Goal: Information Seeking & Learning: Find specific page/section

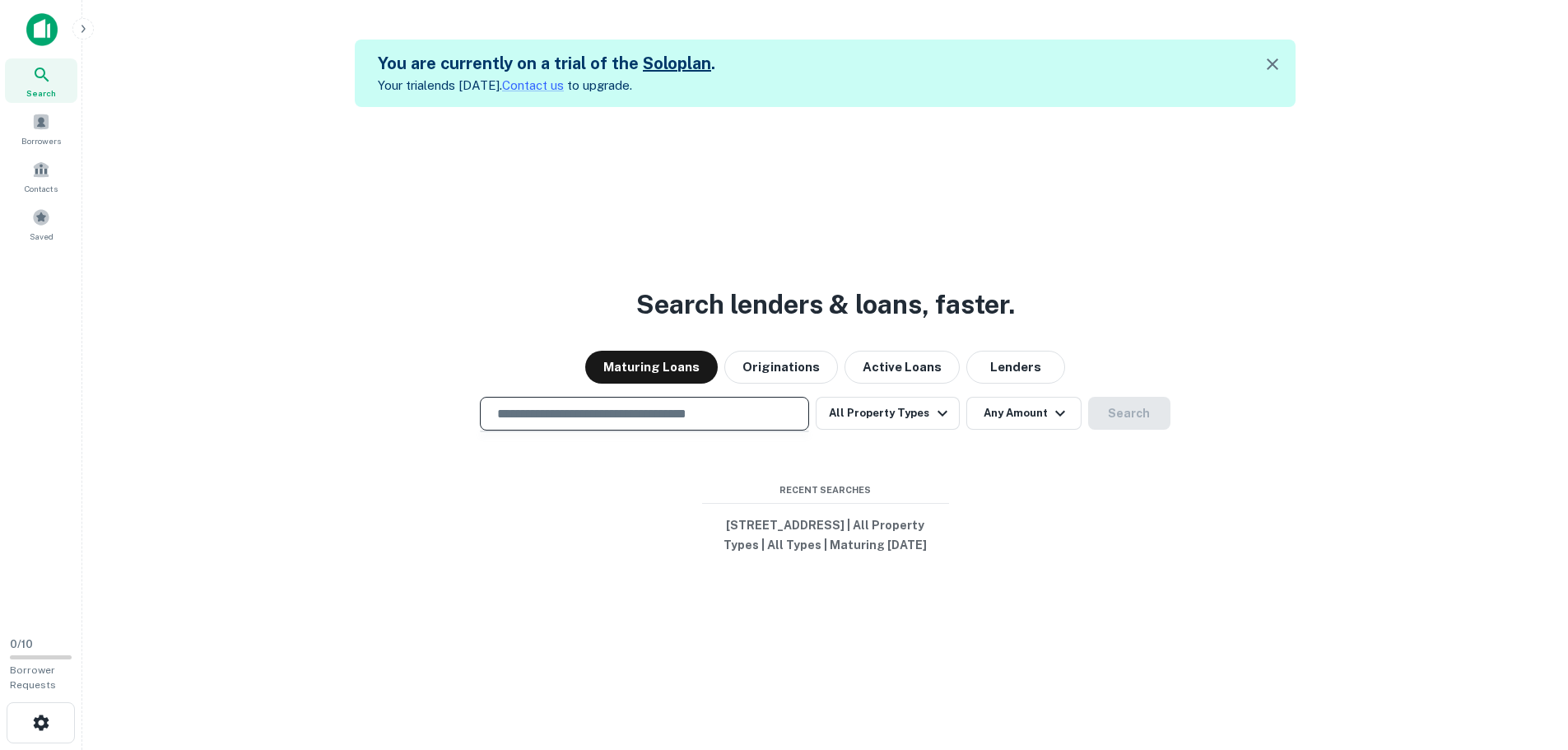
click at [585, 404] on input "text" at bounding box center [645, 414] width 315 height 19
type input "**********"
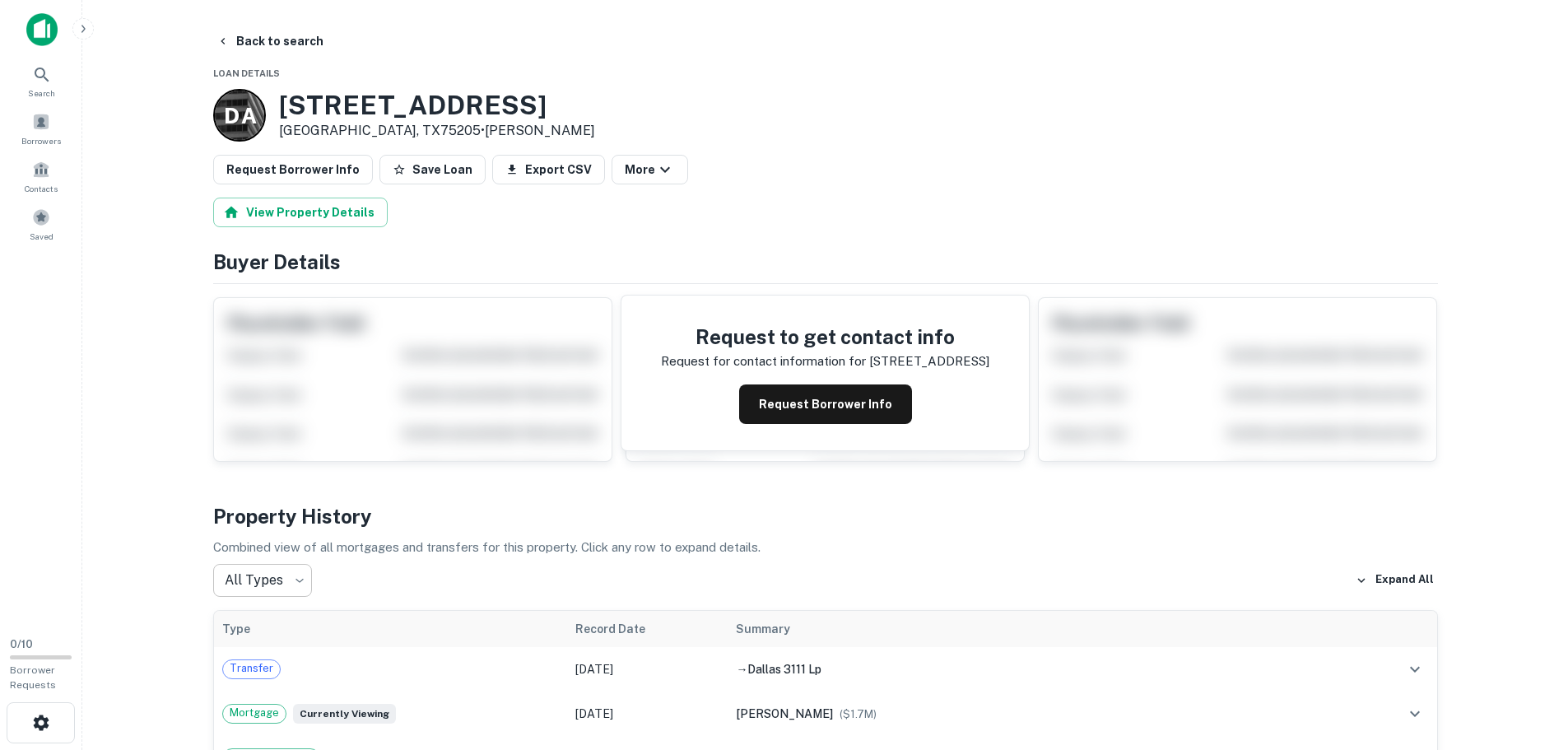
click at [290, 586] on body "Search Borrowers Contacts Saved 0 / 10 Borrower Requests Back to search Loan De…" at bounding box center [784, 375] width 1568 height 750
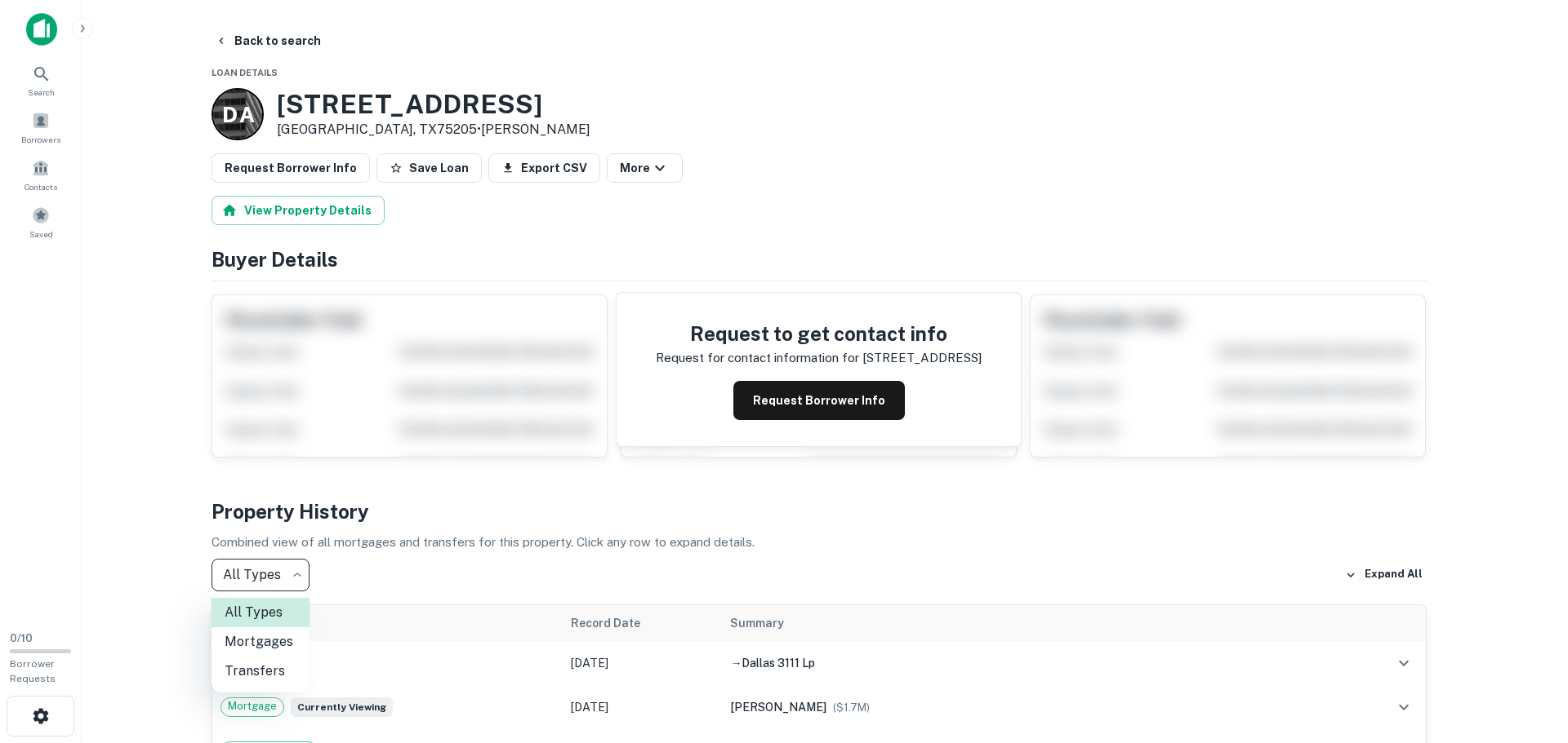
click at [448, 577] on div at bounding box center [784, 371] width 1568 height 743
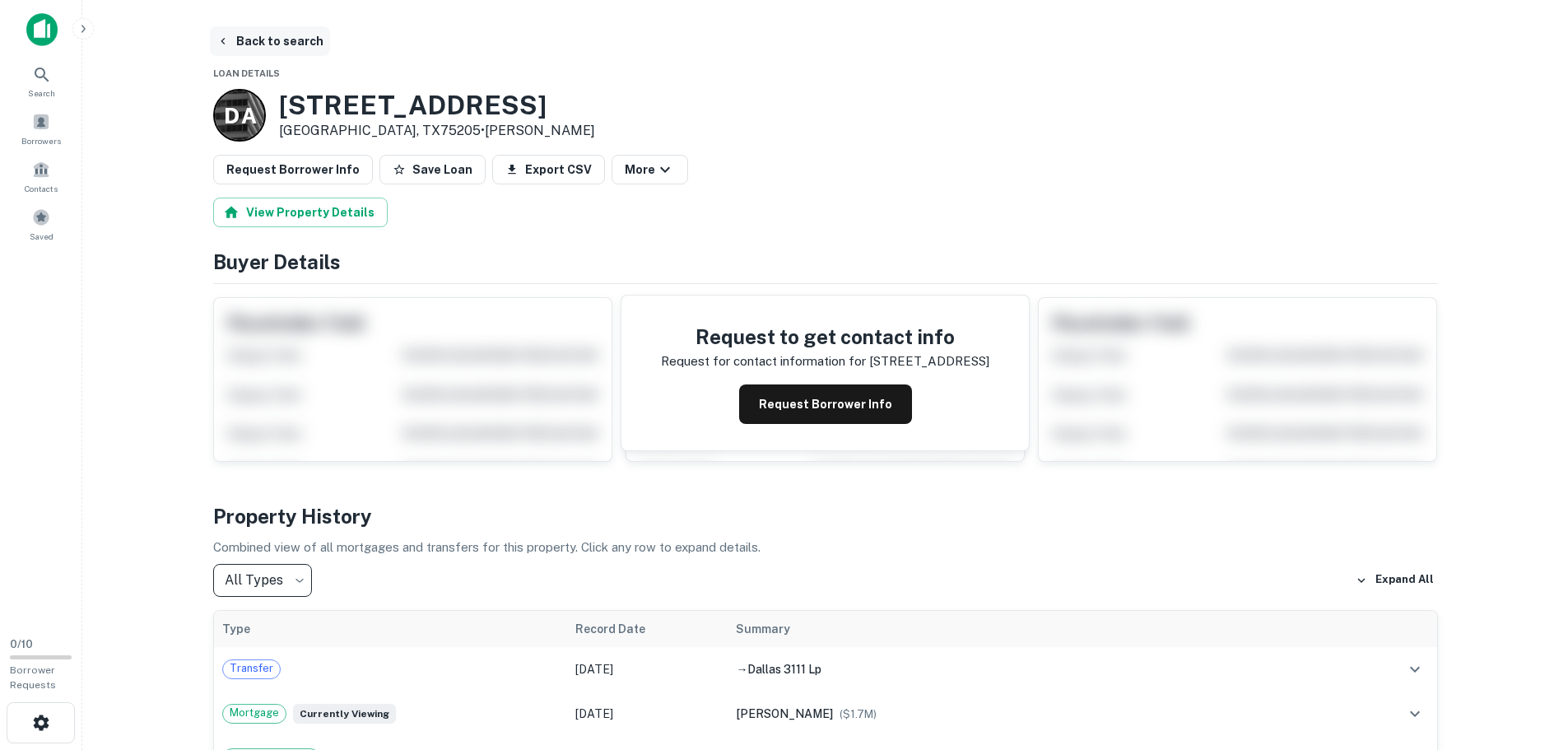
click at [235, 35] on button "Back to search" at bounding box center [269, 41] width 120 height 30
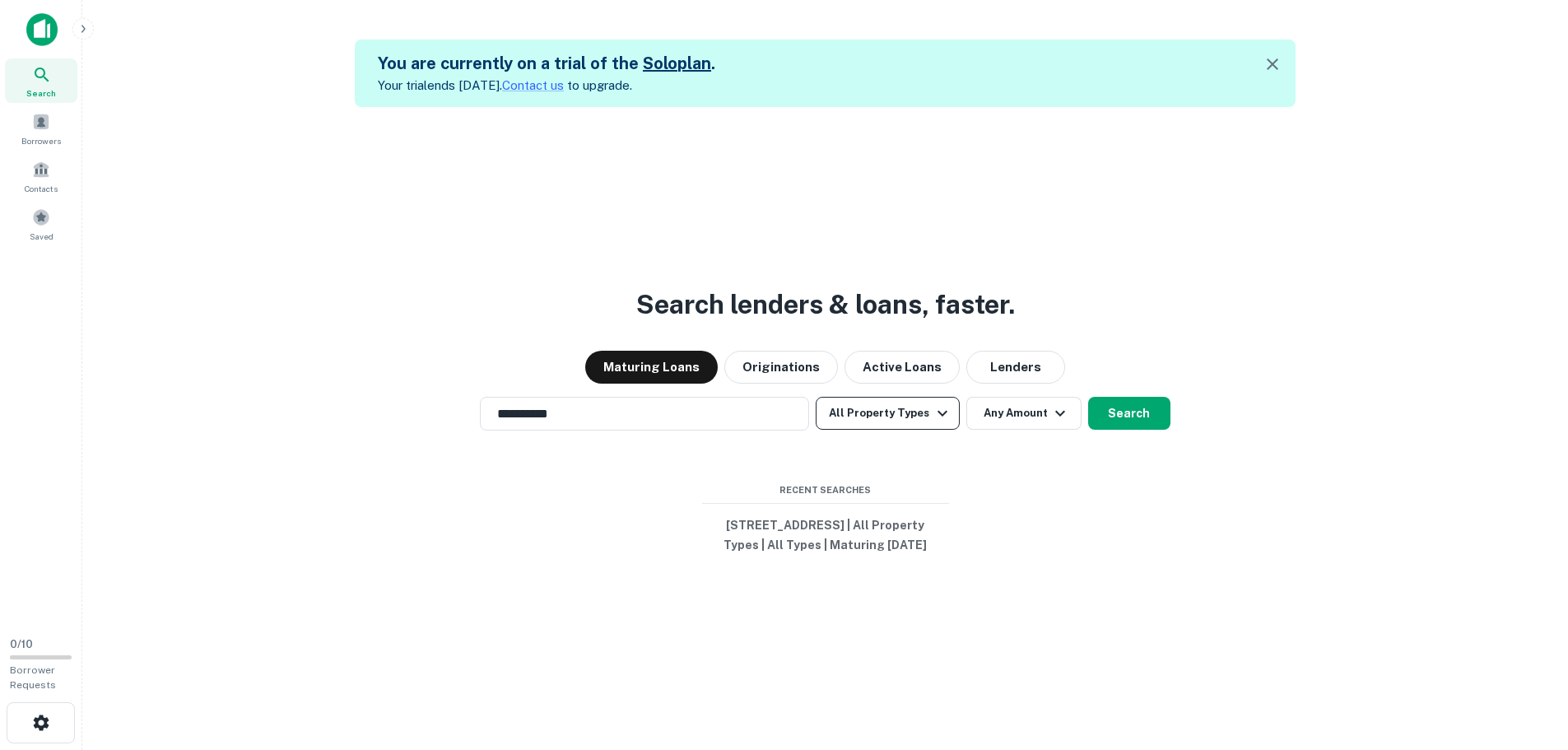
click at [923, 397] on button "All Property Types" at bounding box center [887, 413] width 143 height 33
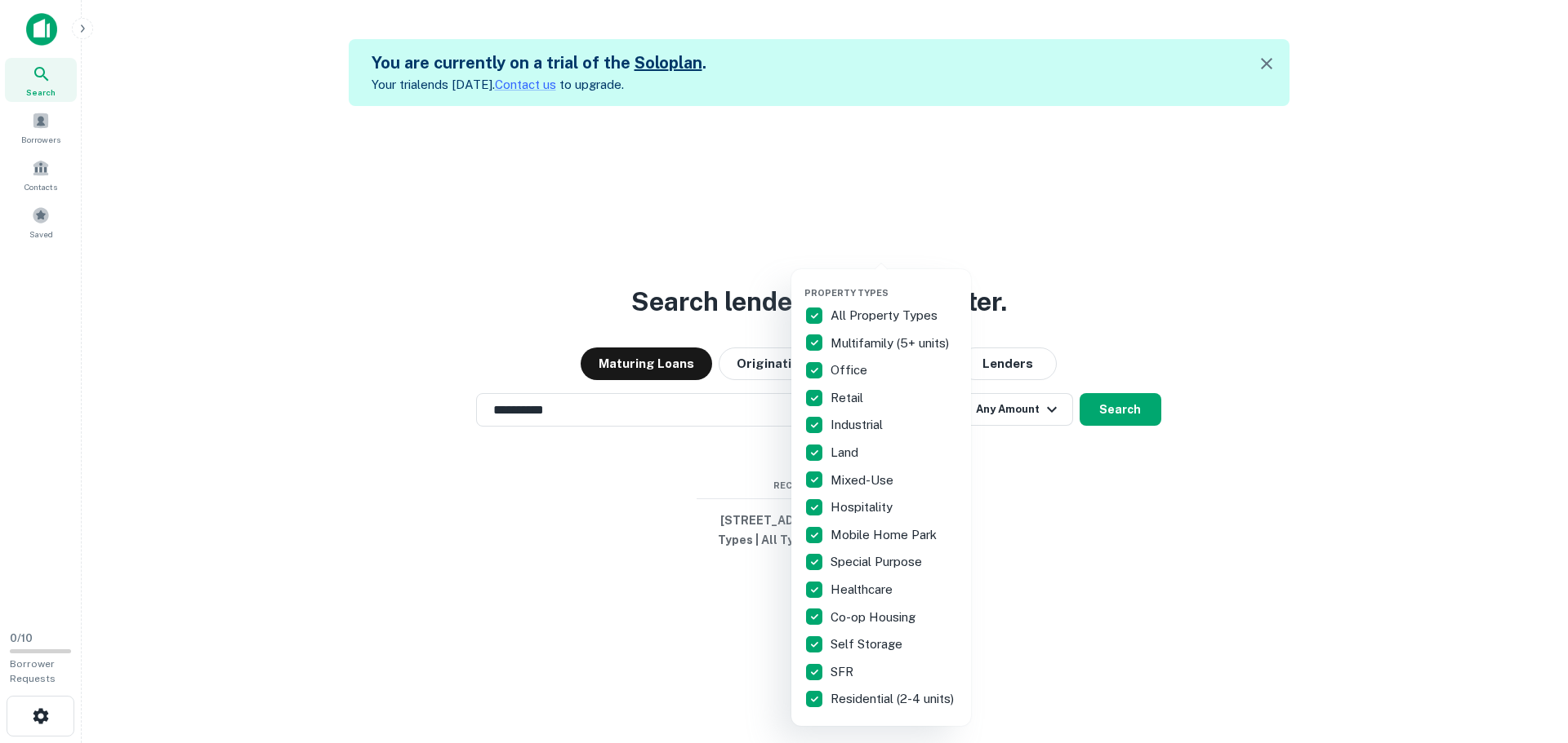
click at [417, 464] on div at bounding box center [784, 371] width 1568 height 743
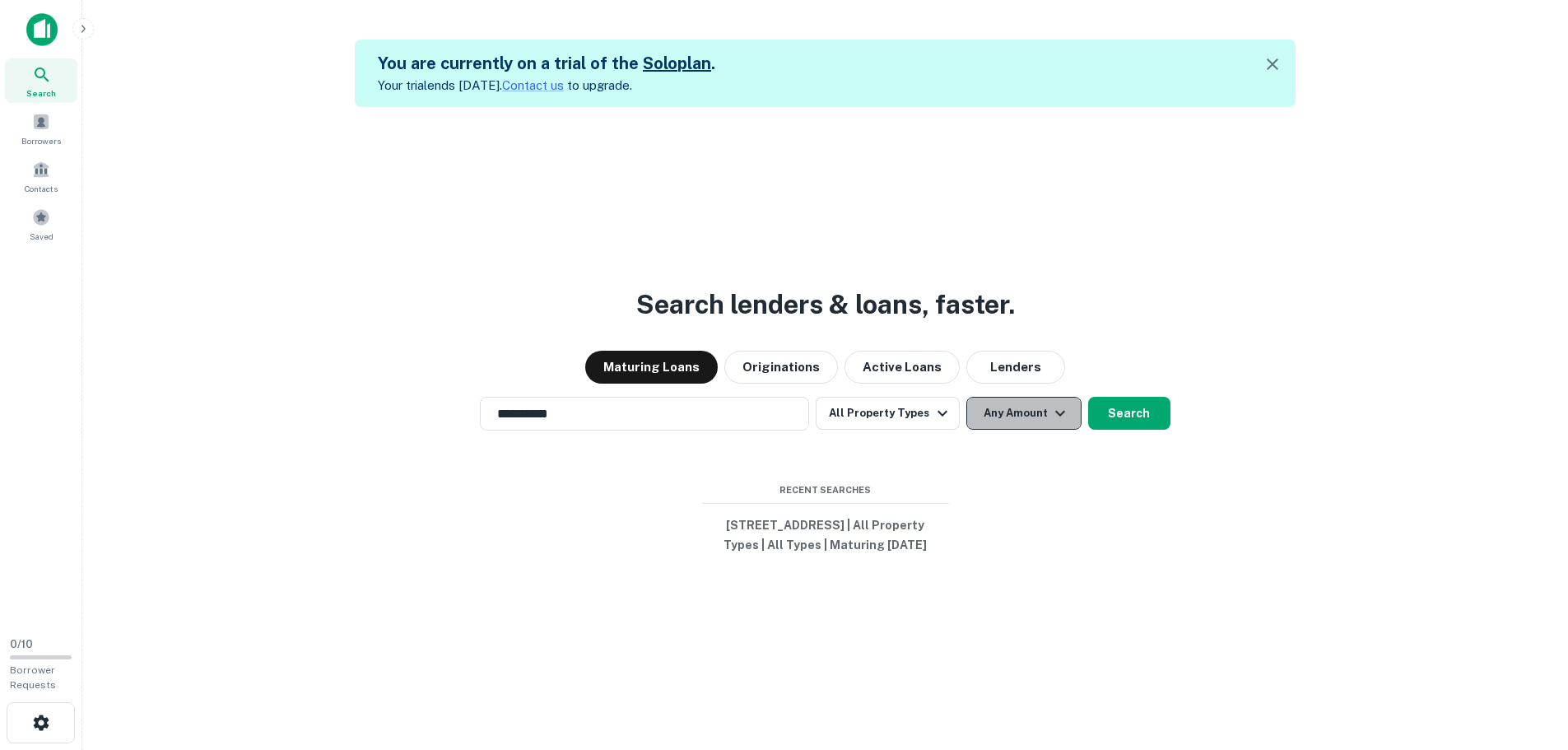
click at [1051, 403] on icon "button" at bounding box center [1060, 413] width 20 height 20
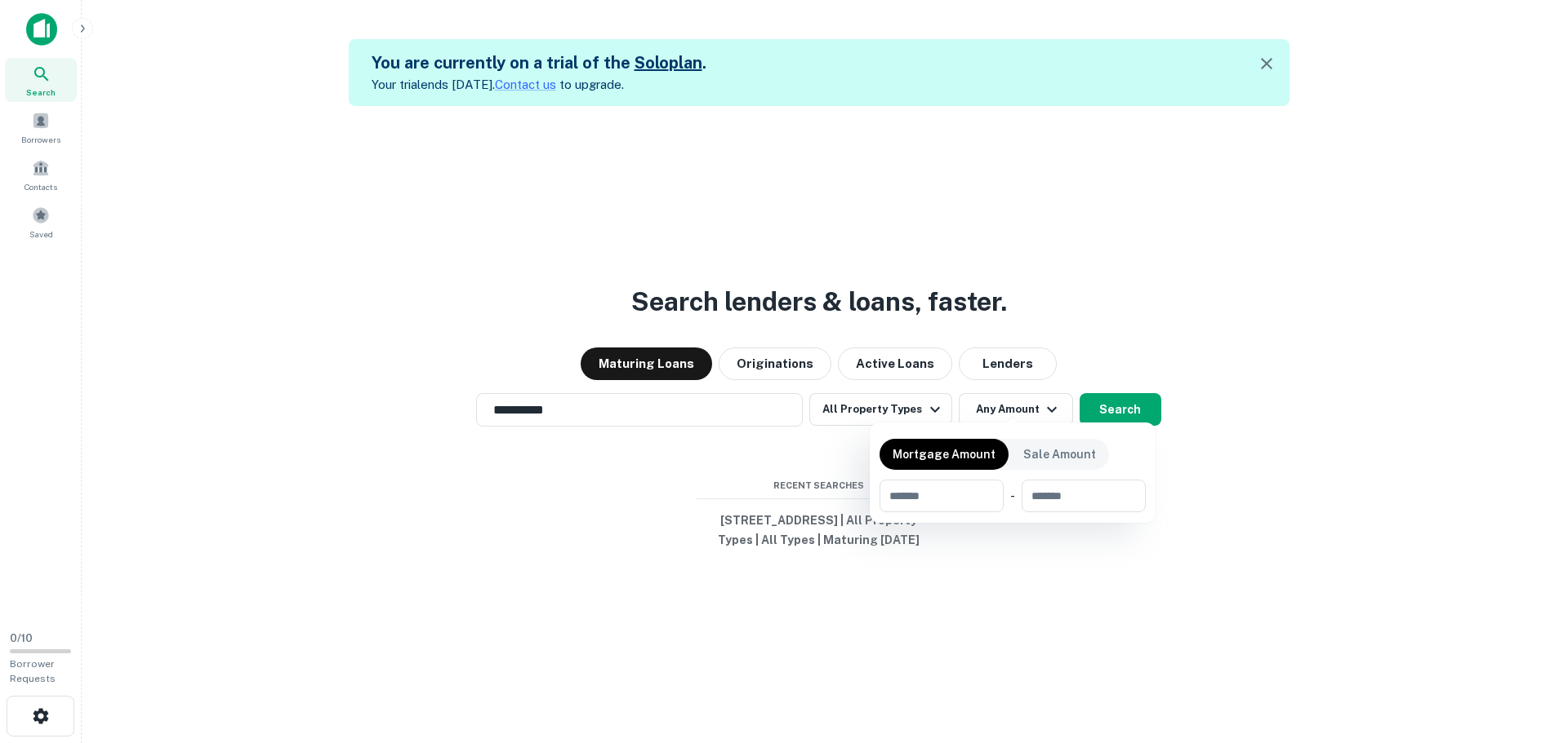
click at [1167, 272] on div at bounding box center [784, 371] width 1568 height 743
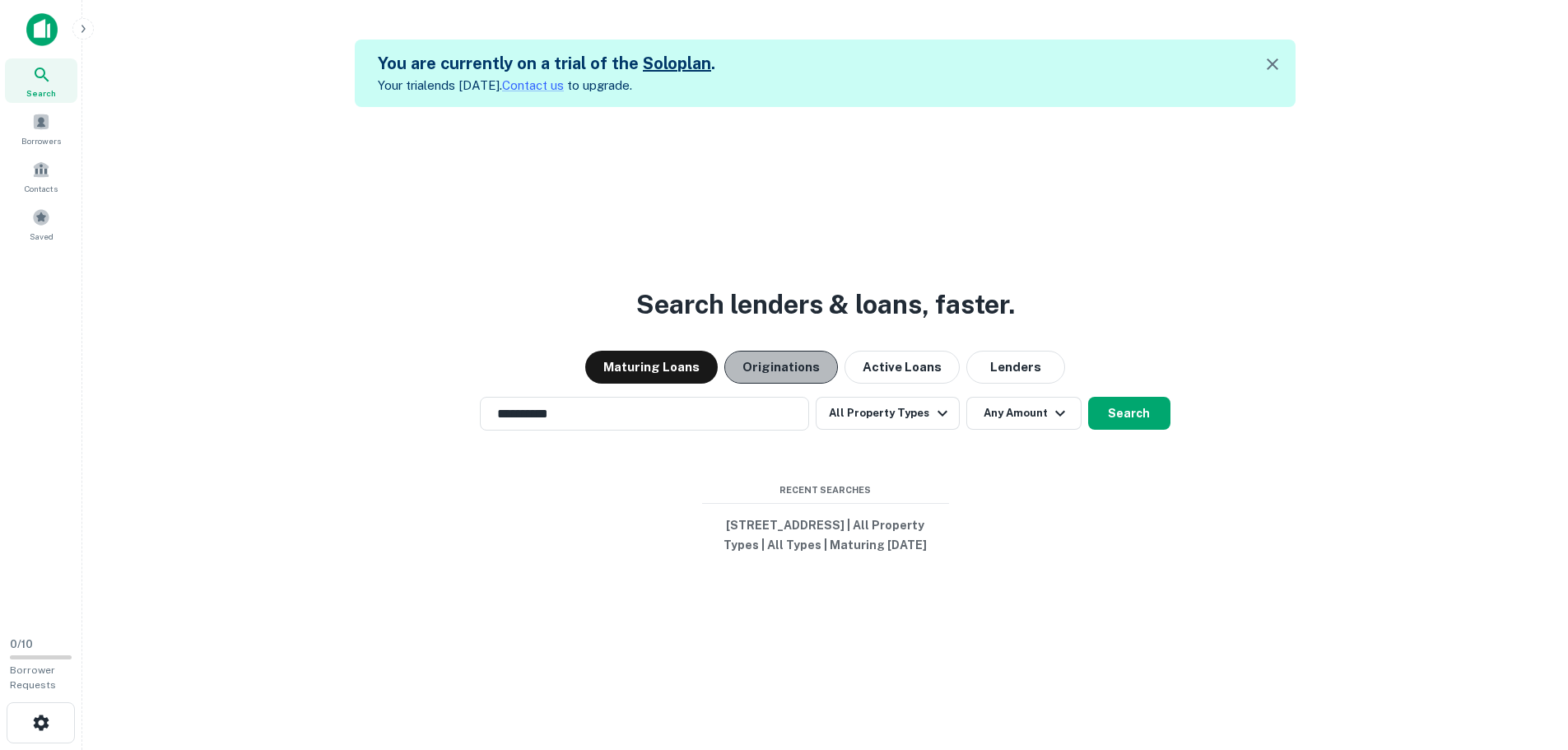
click at [778, 351] on button "Originations" at bounding box center [781, 367] width 113 height 33
click at [602, 404] on input "**********" at bounding box center [633, 414] width 290 height 19
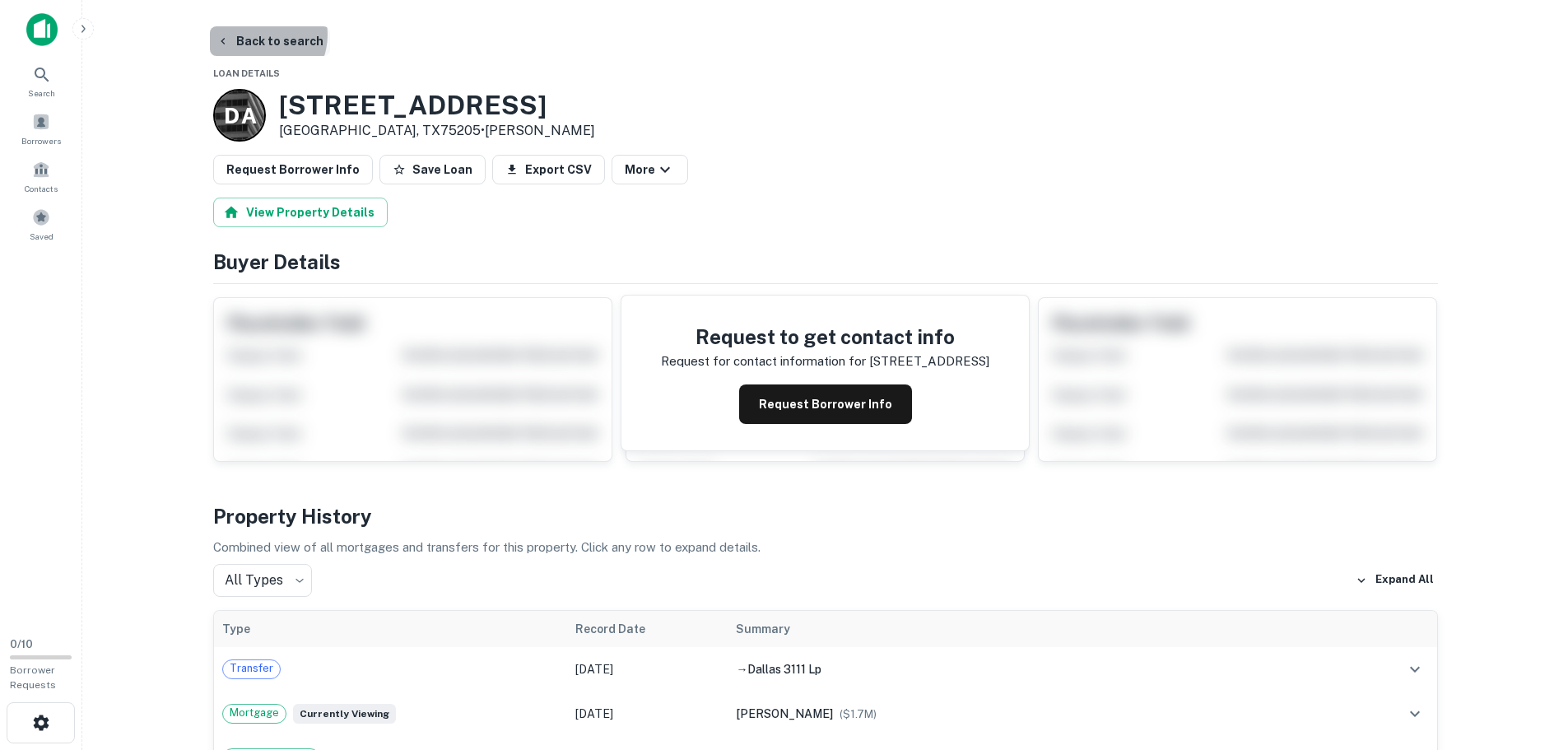
click at [255, 34] on button "Back to search" at bounding box center [269, 41] width 120 height 30
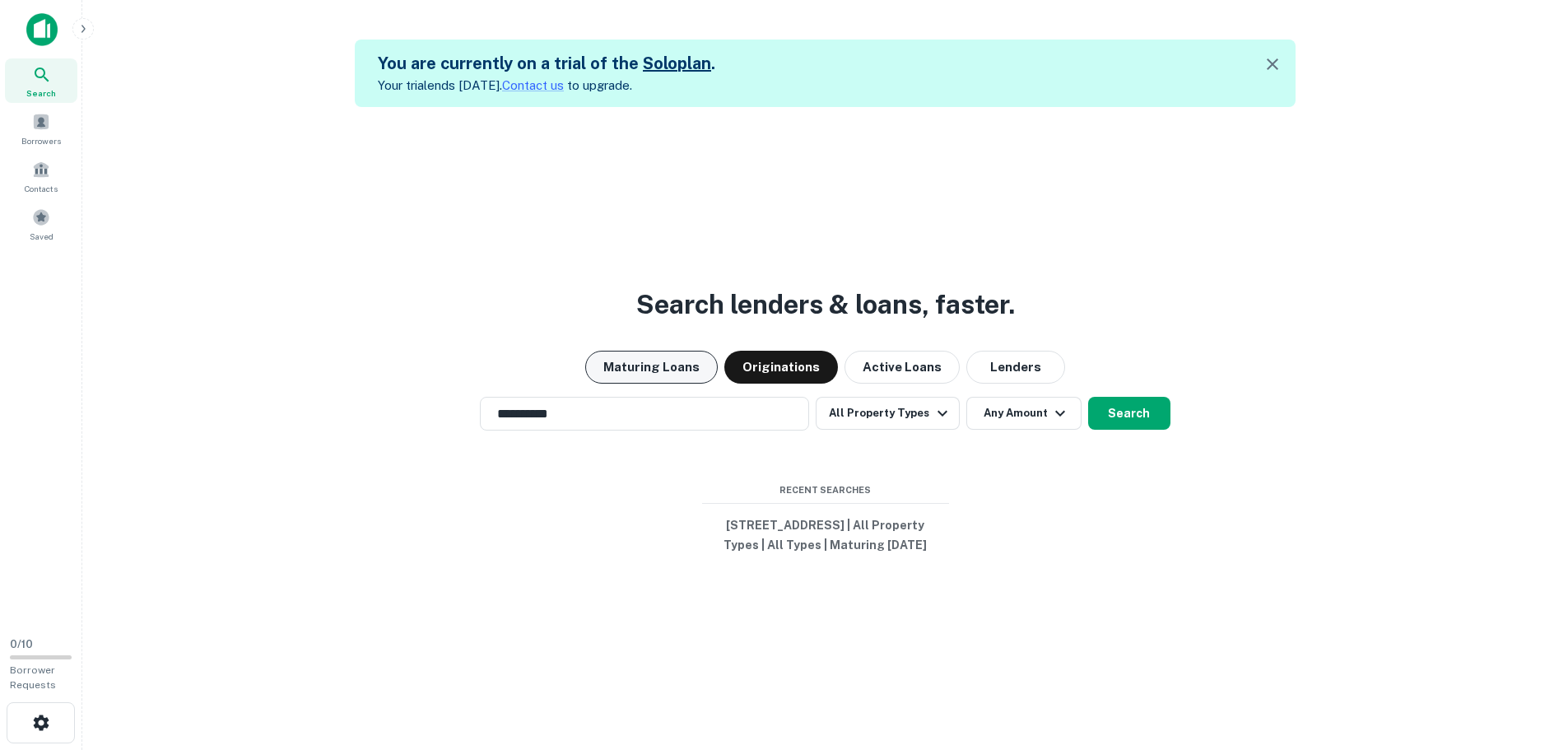
click at [673, 353] on button "Maturing Loans" at bounding box center [651, 367] width 133 height 33
click at [613, 412] on input "**********" at bounding box center [633, 414] width 290 height 19
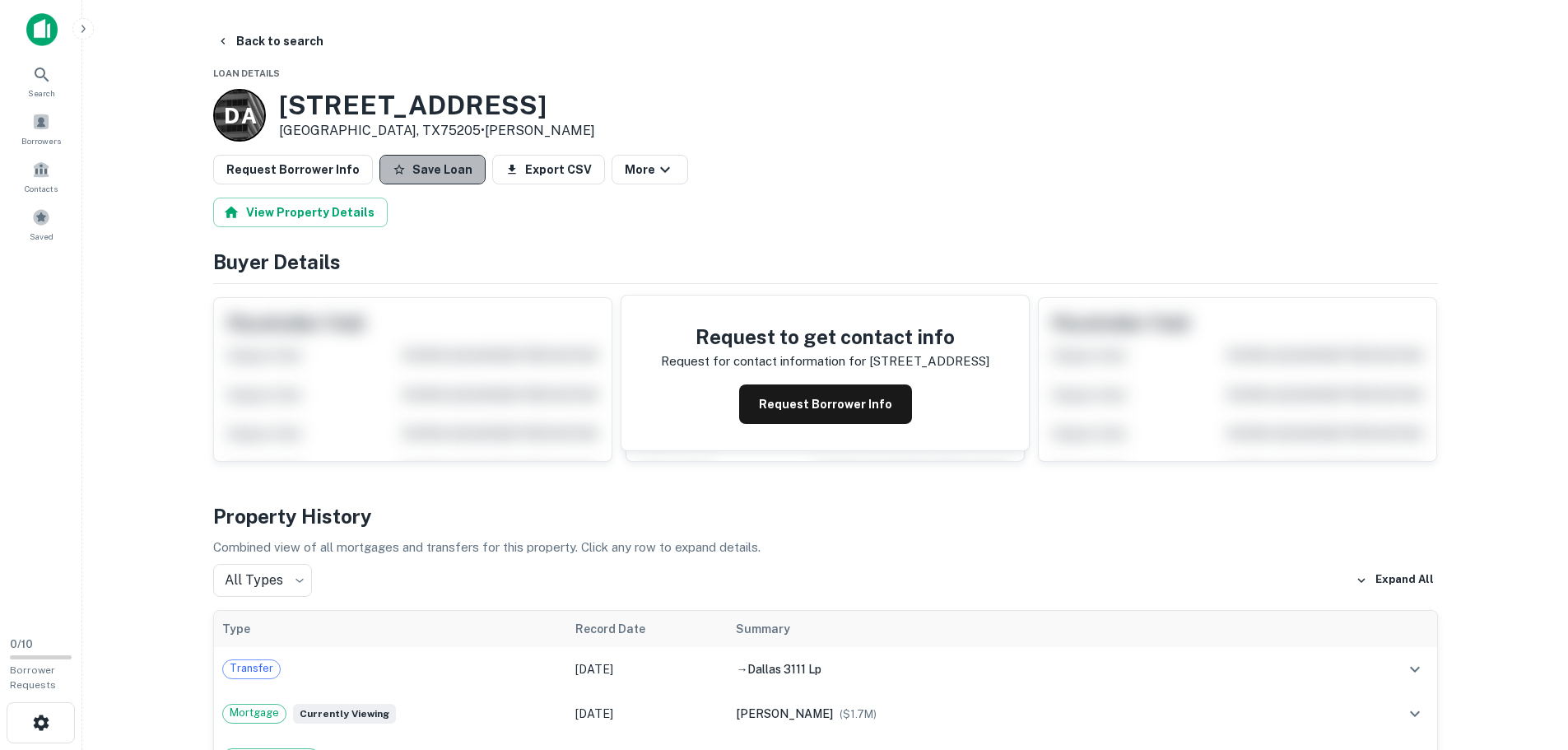
click at [423, 167] on button "Save Loan" at bounding box center [433, 170] width 106 height 30
click at [255, 41] on button "Back to search" at bounding box center [269, 41] width 120 height 30
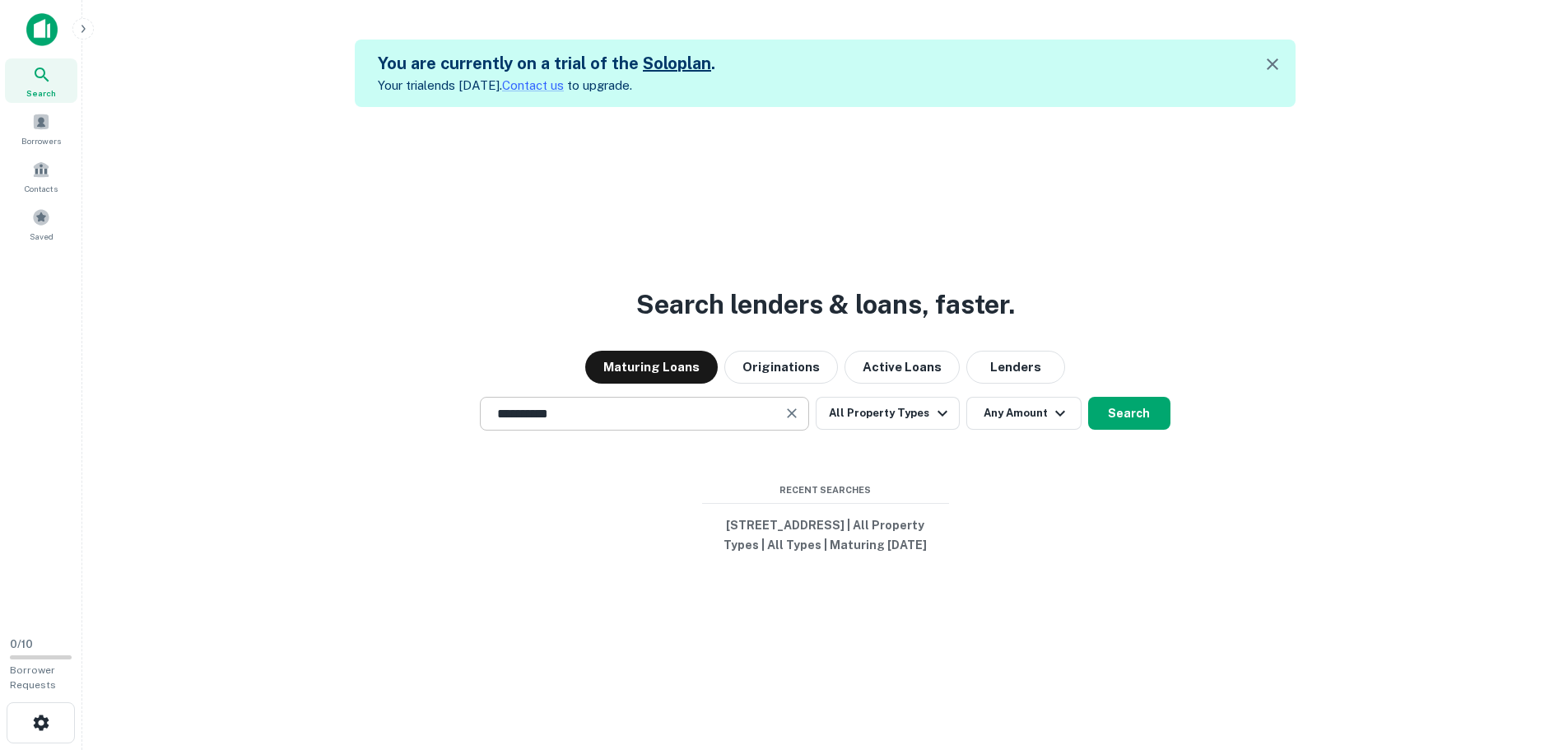
click at [599, 404] on input "**********" at bounding box center [633, 414] width 290 height 19
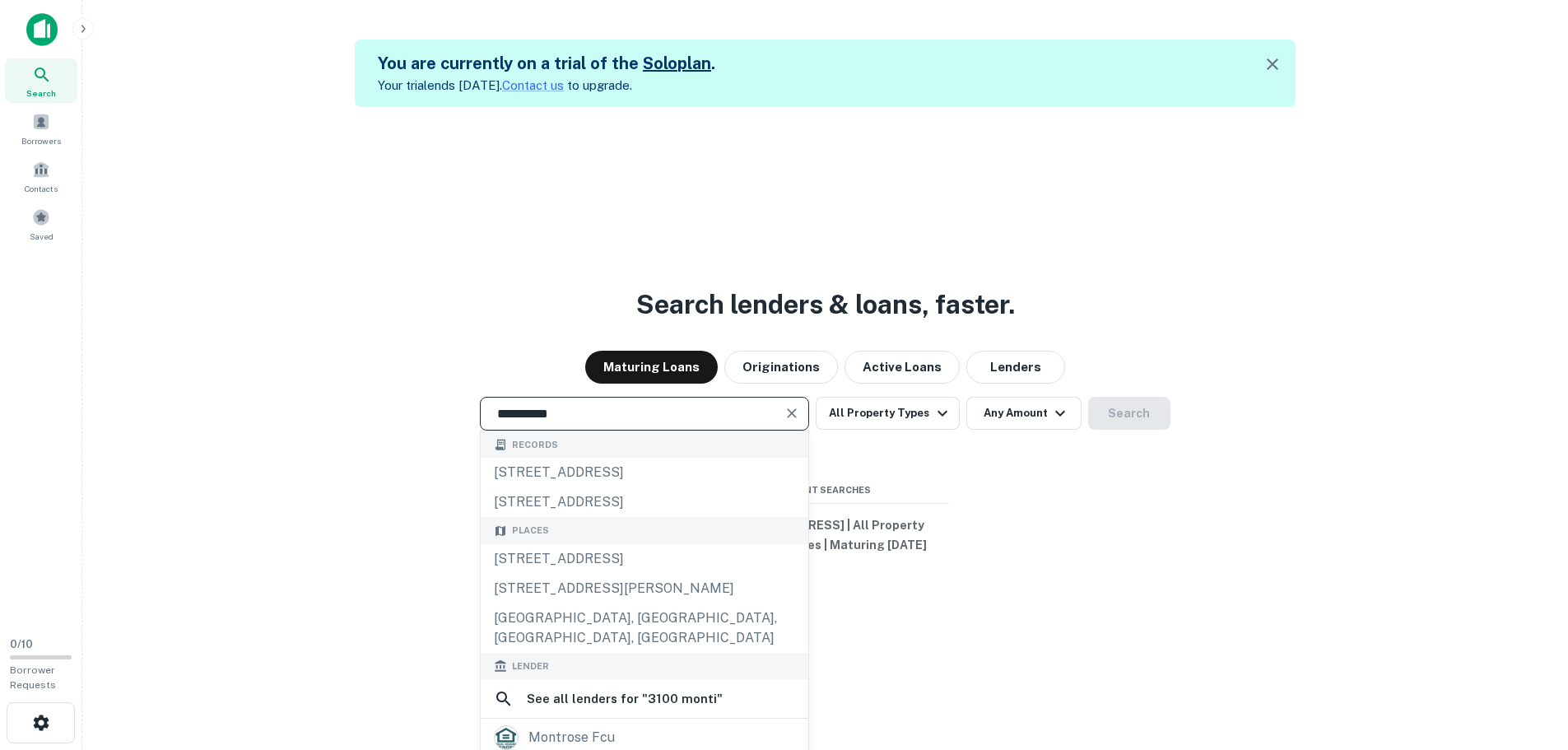
click at [599, 404] on input "**********" at bounding box center [633, 414] width 290 height 19
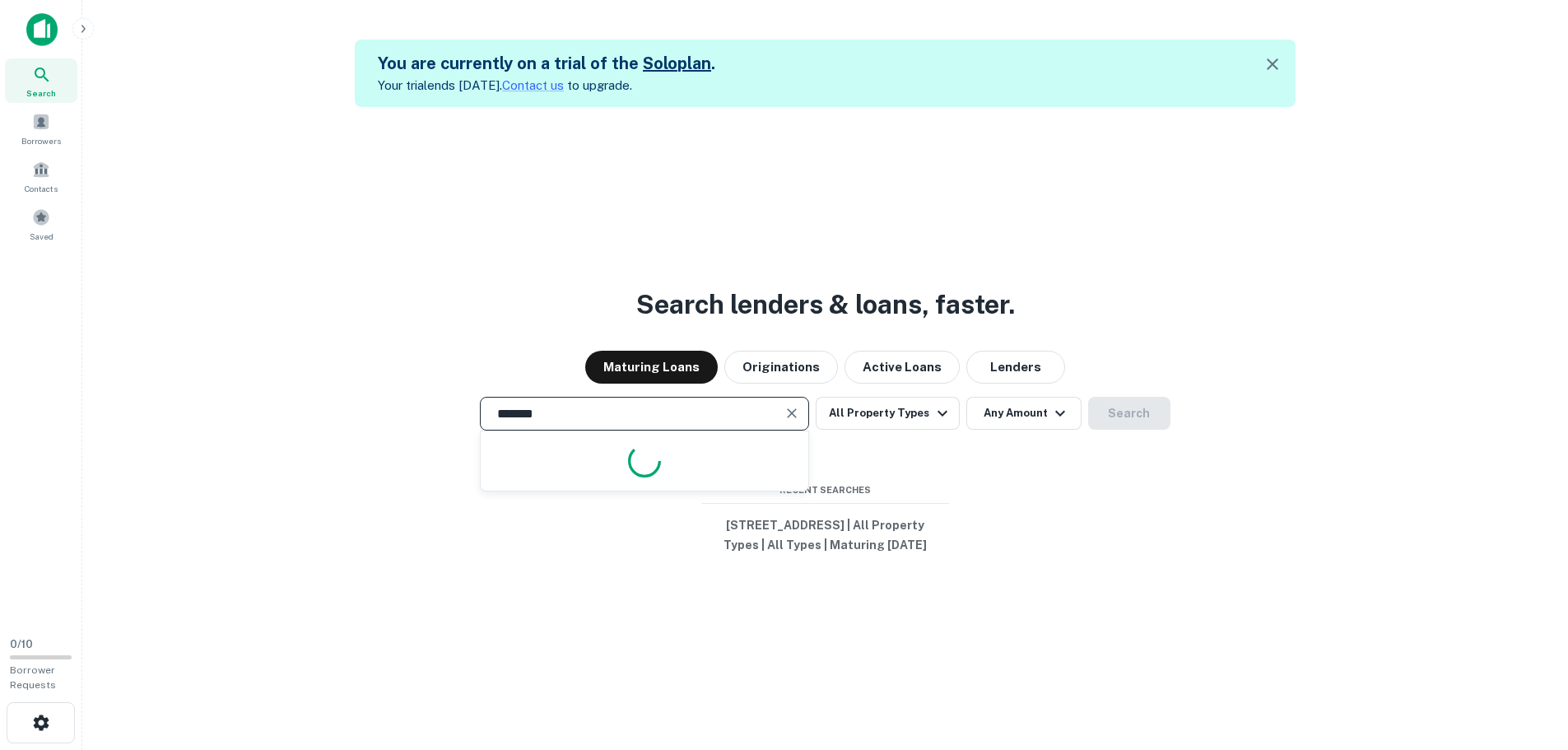
type input "********"
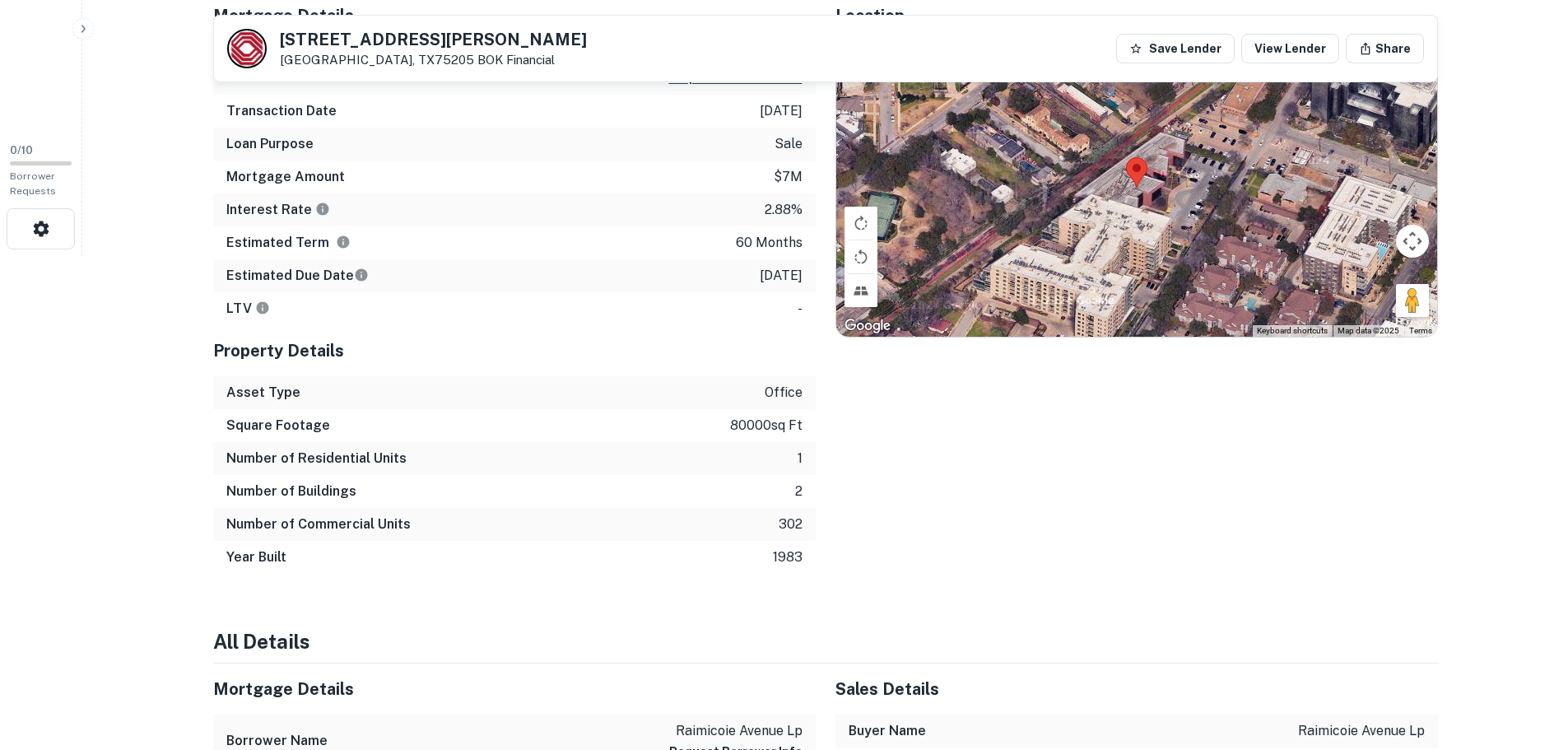
scroll to position [330, 0]
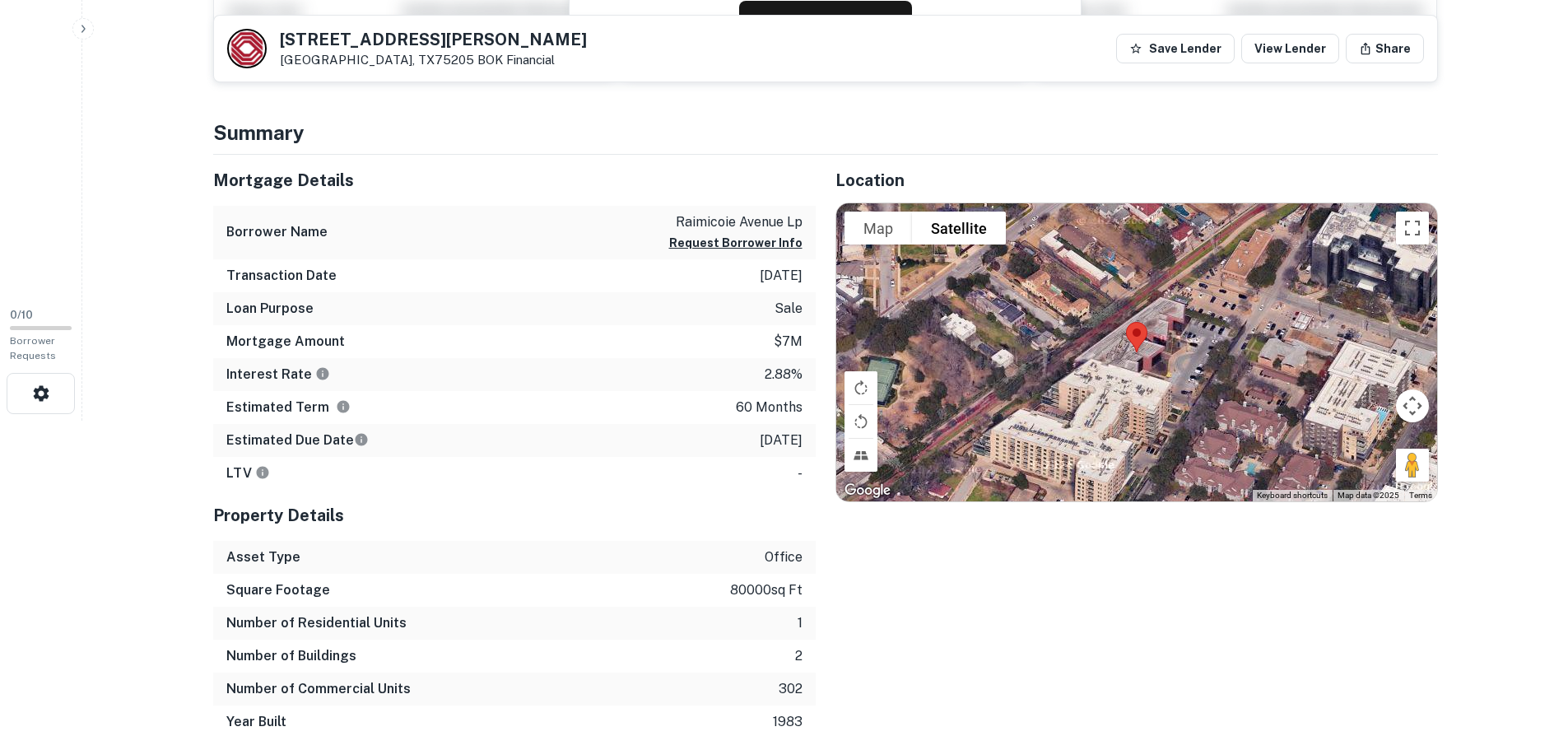
click at [780, 339] on p "$7m" at bounding box center [788, 341] width 29 height 20
click at [776, 368] on p "2.88%" at bounding box center [783, 375] width 38 height 20
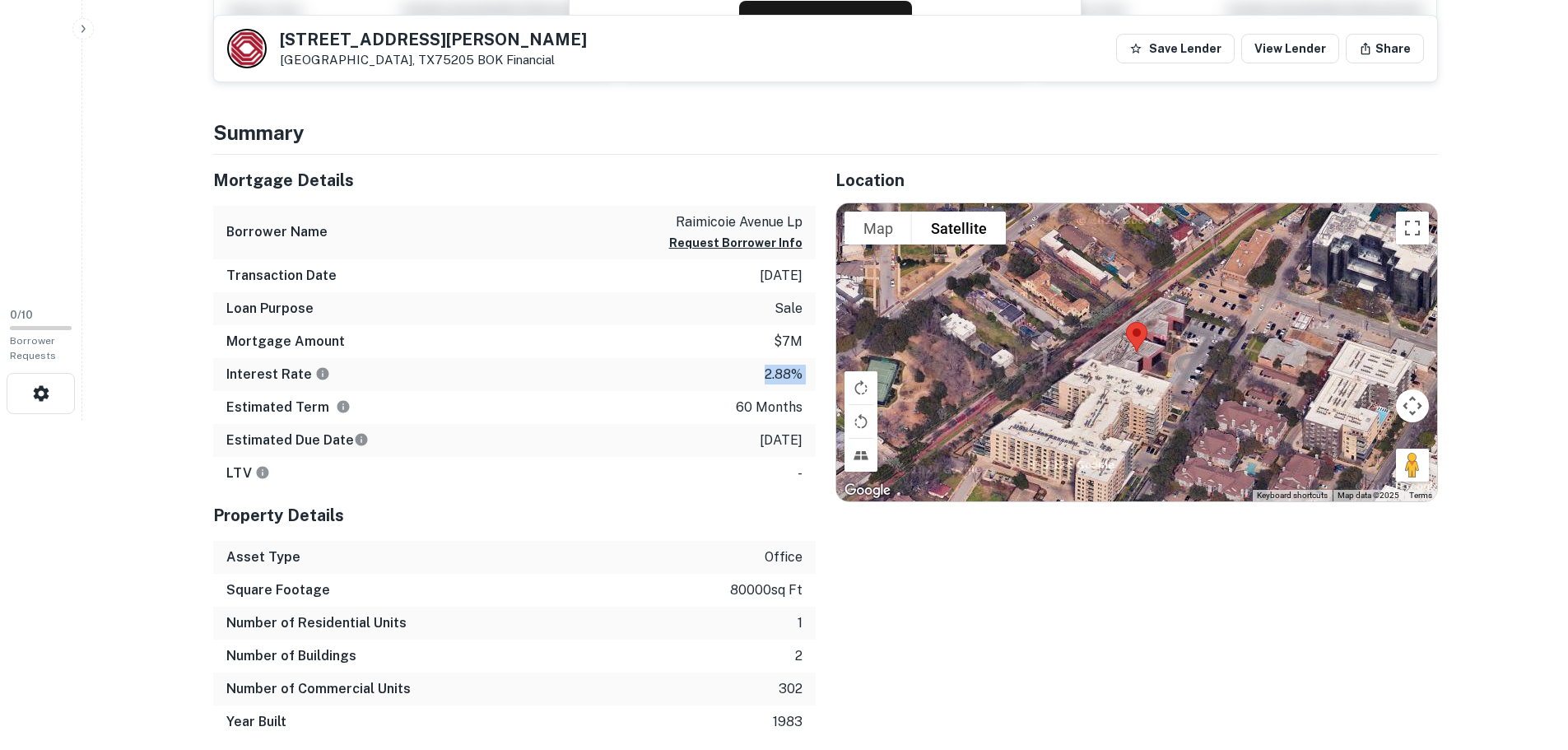
click at [776, 368] on p "2.88%" at bounding box center [783, 375] width 38 height 20
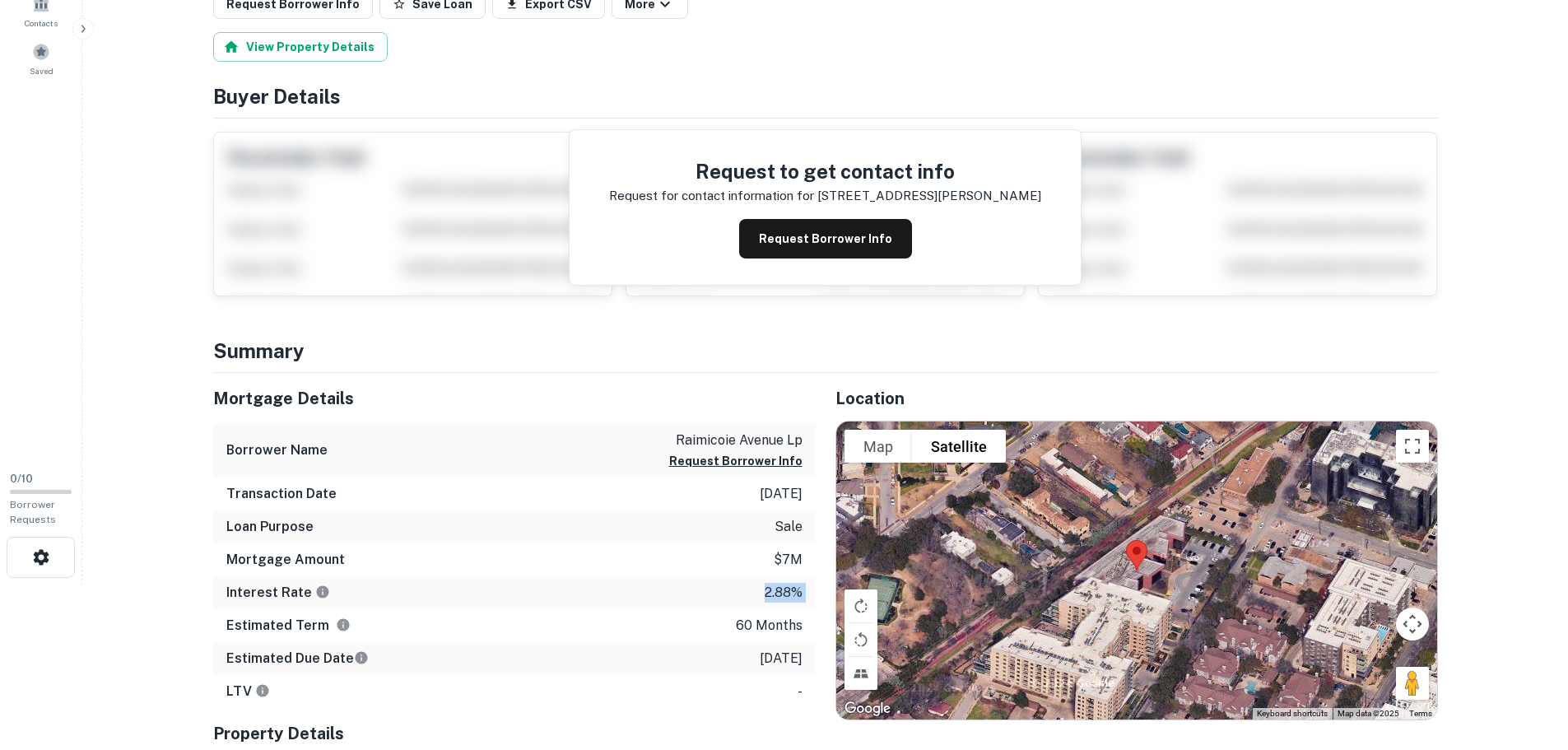
scroll to position [0, 0]
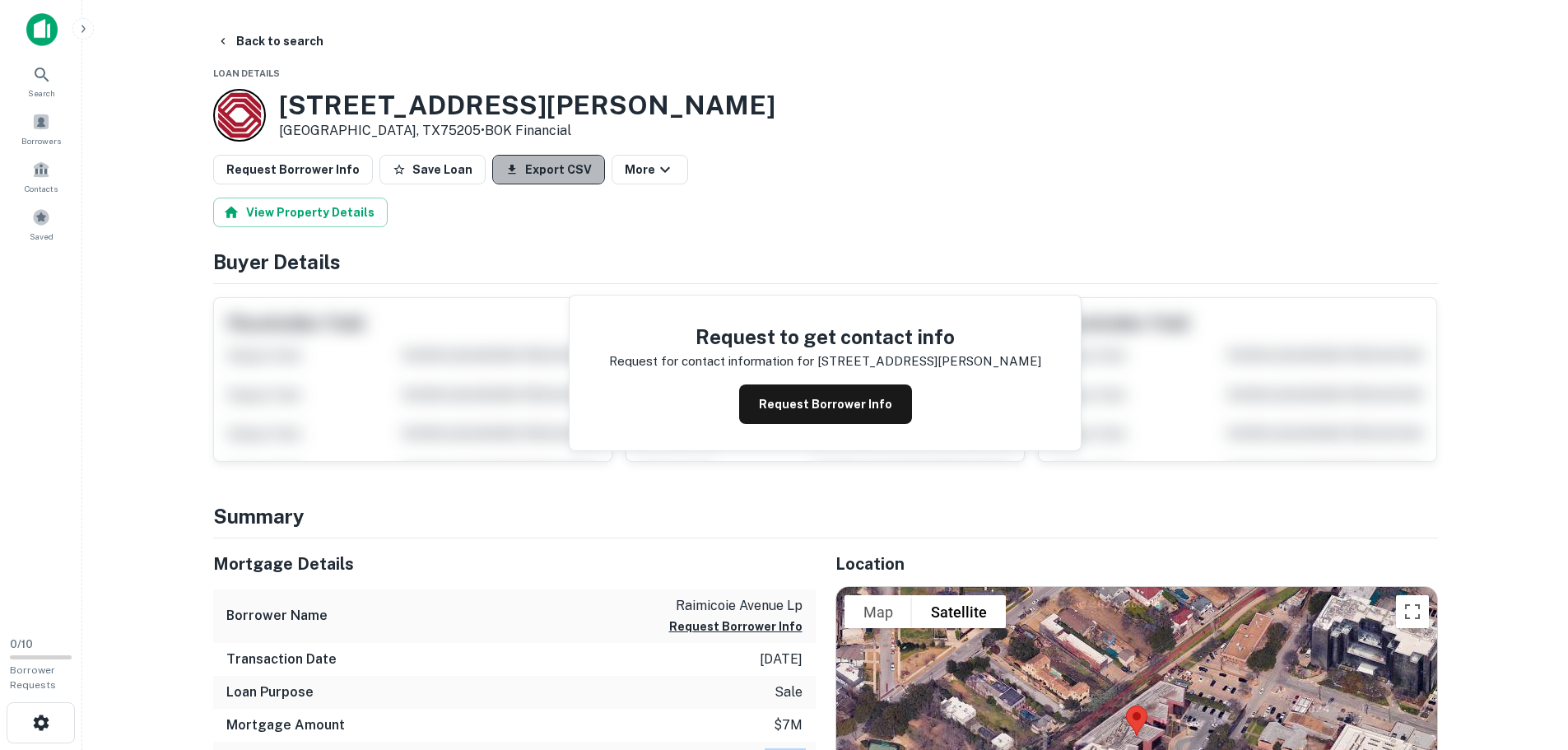
click at [550, 171] on button "Export CSV" at bounding box center [548, 170] width 112 height 30
drag, startPoint x: 243, startPoint y: 40, endPoint x: 255, endPoint y: 40, distance: 12.0
click at [243, 40] on button "Back to search" at bounding box center [269, 41] width 120 height 30
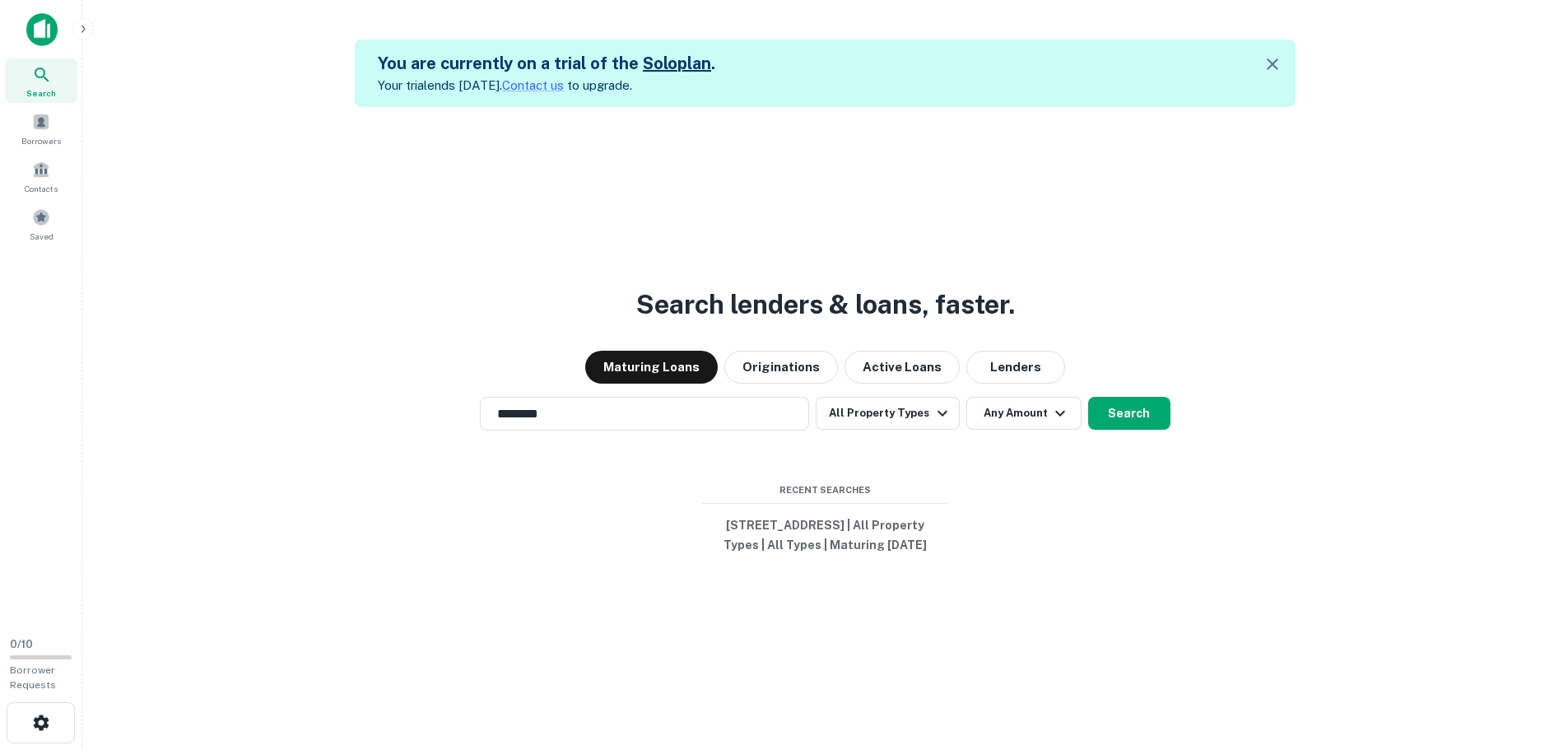
drag, startPoint x: 512, startPoint y: 401, endPoint x: 438, endPoint y: 392, distance: 74.5
click at [441, 397] on div "******** ​ All Property Types Any Amount Search" at bounding box center [825, 414] width 1459 height 33
type input "**********"
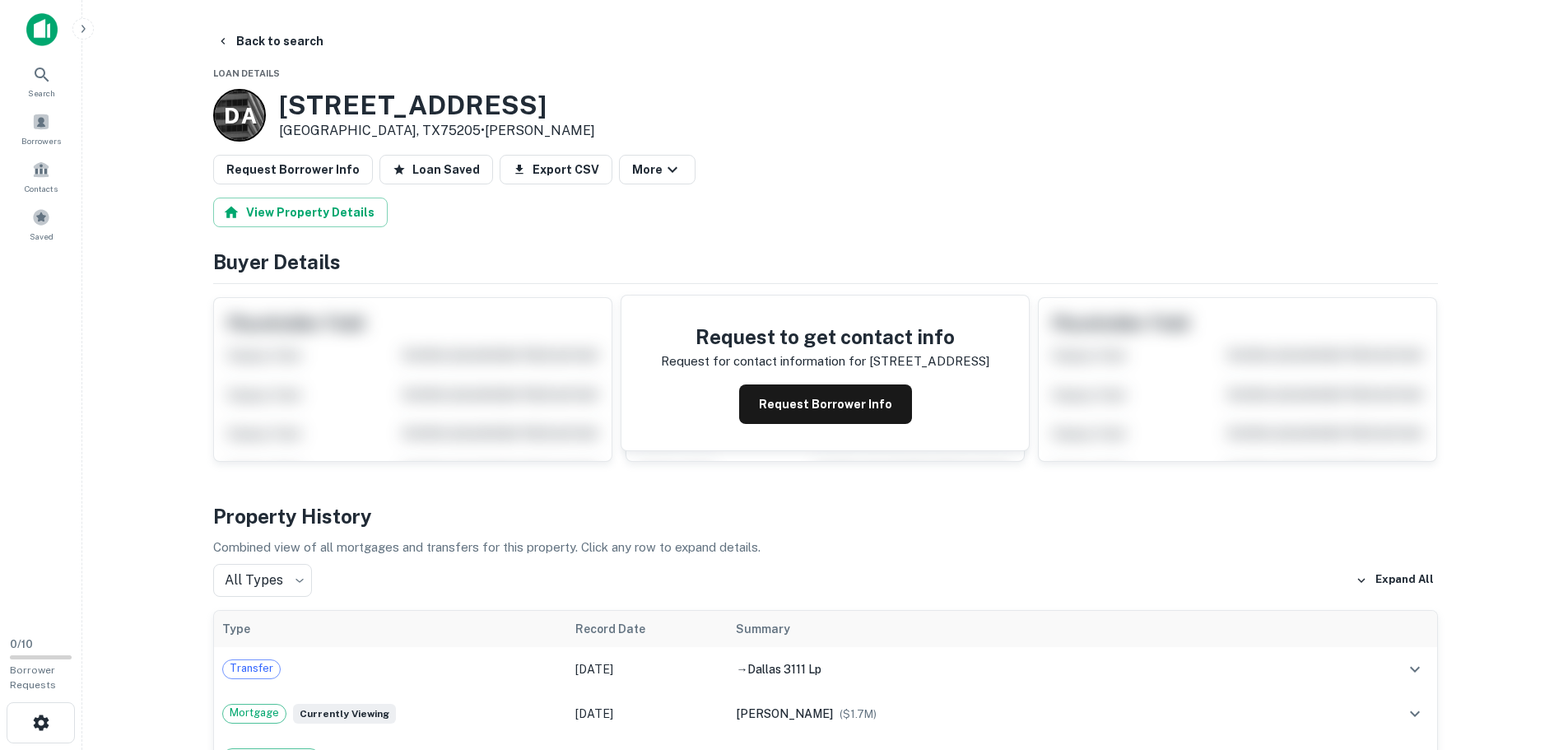
scroll to position [164, 0]
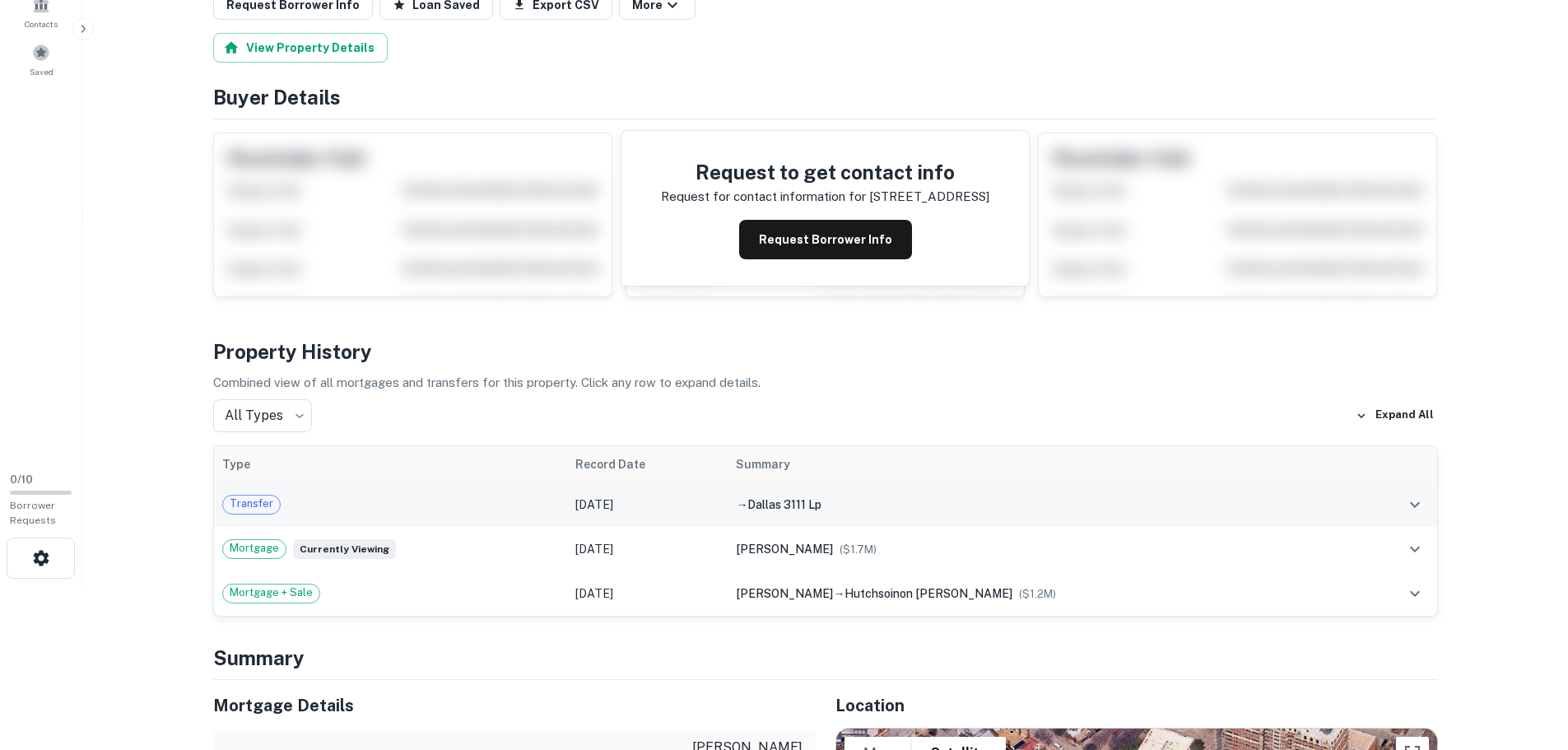
click at [708, 514] on td "[DATE]" at bounding box center [647, 505] width 161 height 45
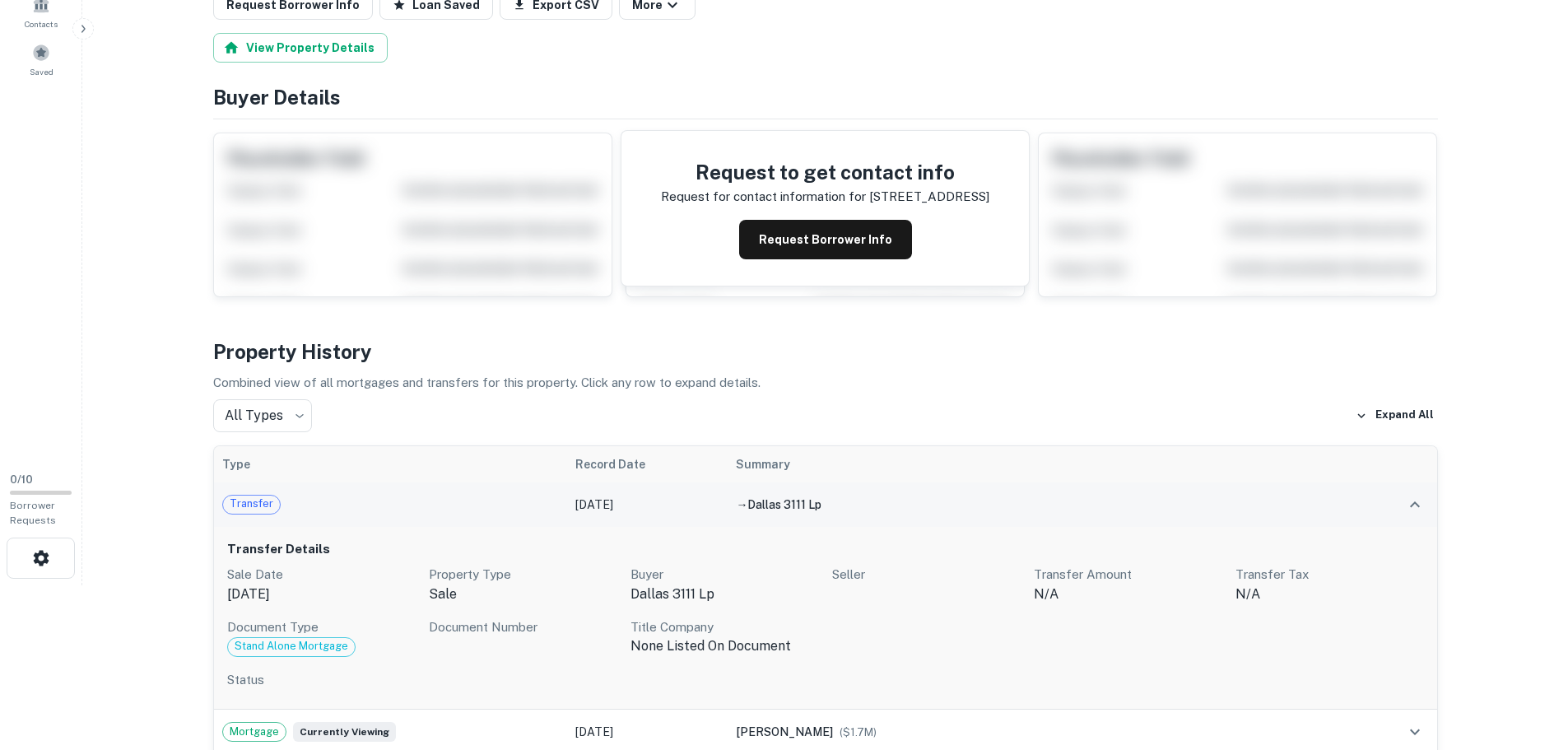
scroll to position [330, 0]
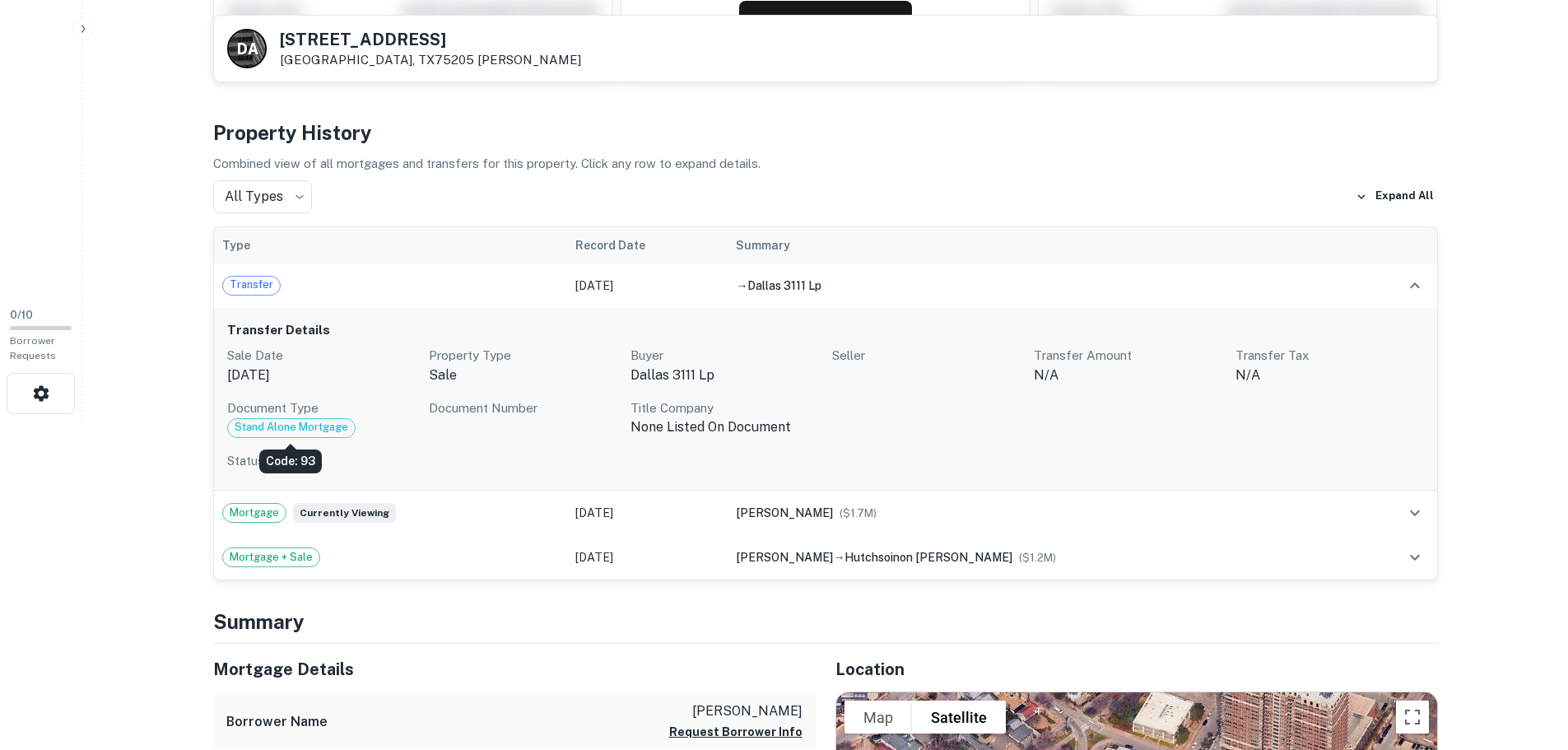
click at [299, 420] on span "Stand Alone Mortgage" at bounding box center [292, 428] width 126 height 17
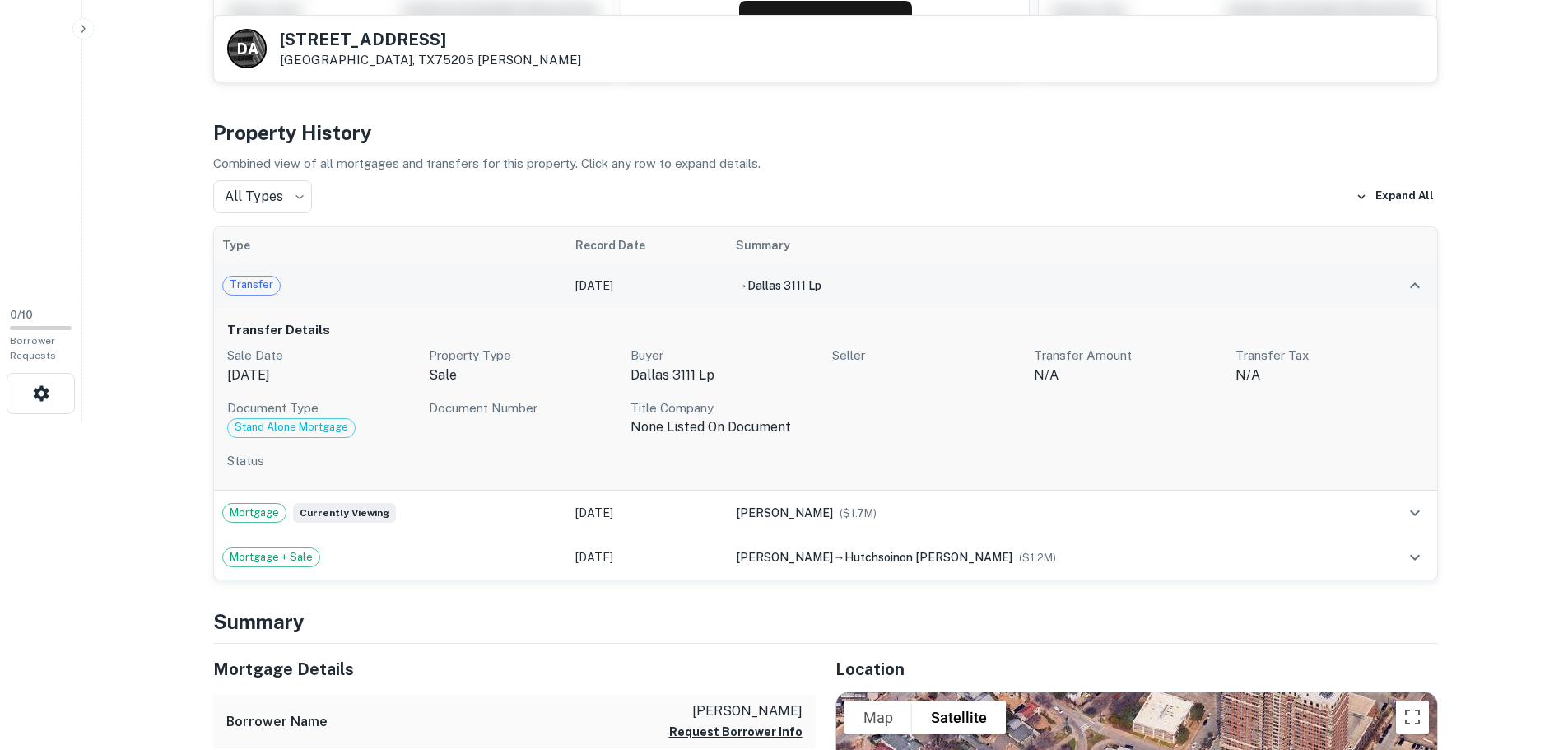
click at [618, 279] on td "[DATE]" at bounding box center [647, 286] width 161 height 45
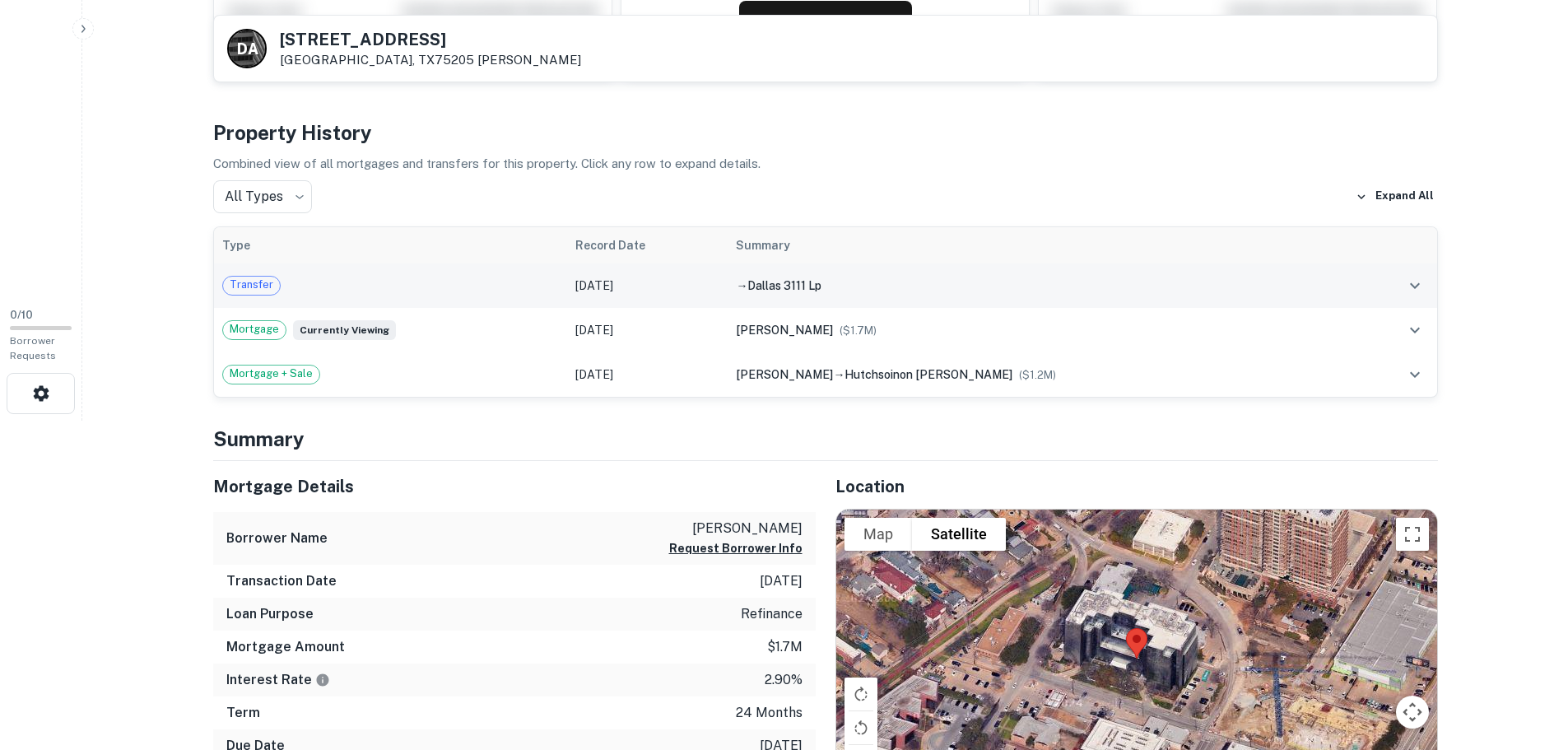
click at [375, 286] on div "Transfer" at bounding box center [390, 285] width 337 height 20
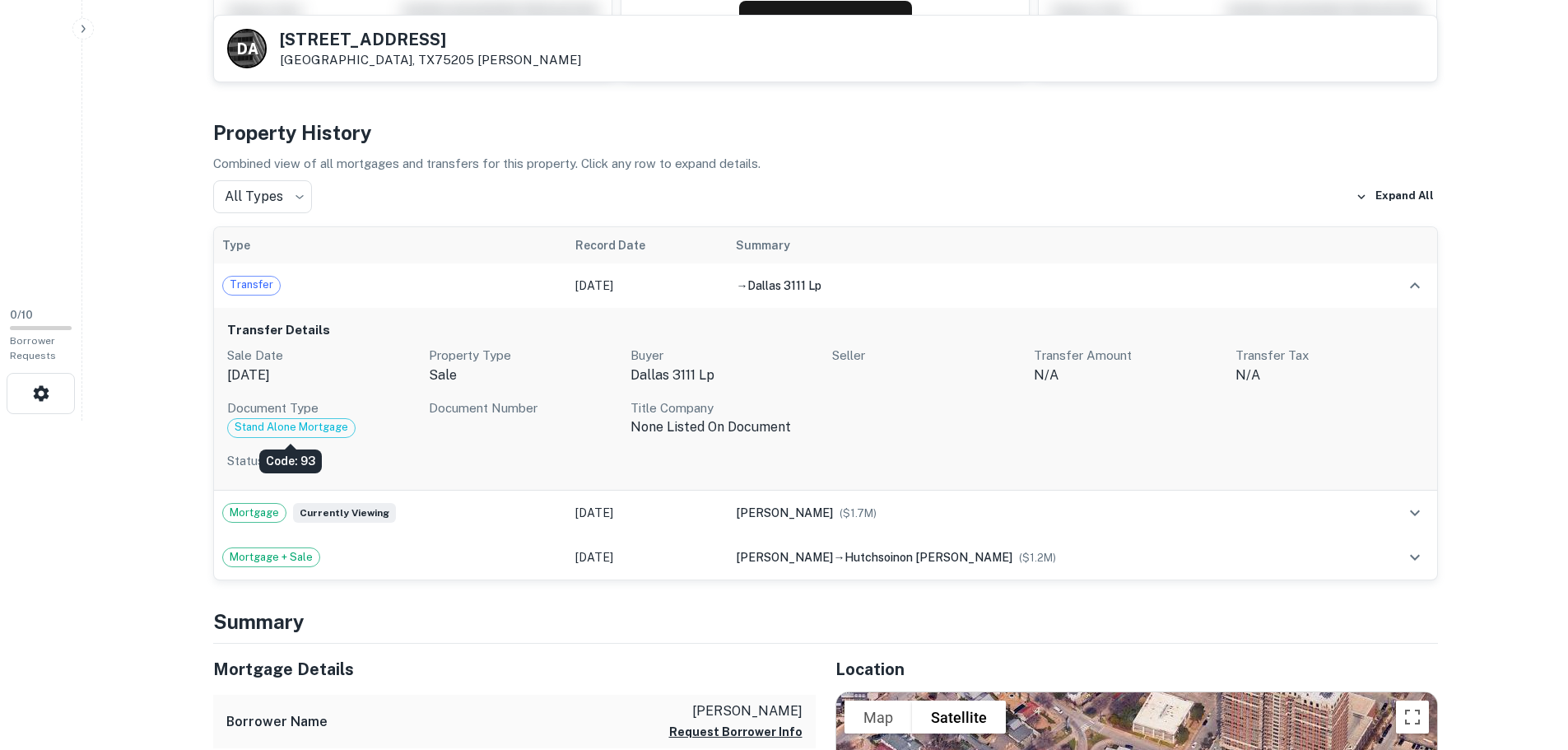
click at [293, 424] on span "Stand Alone Mortgage" at bounding box center [292, 428] width 126 height 17
click at [372, 376] on p "[DATE]" at bounding box center [321, 375] width 189 height 20
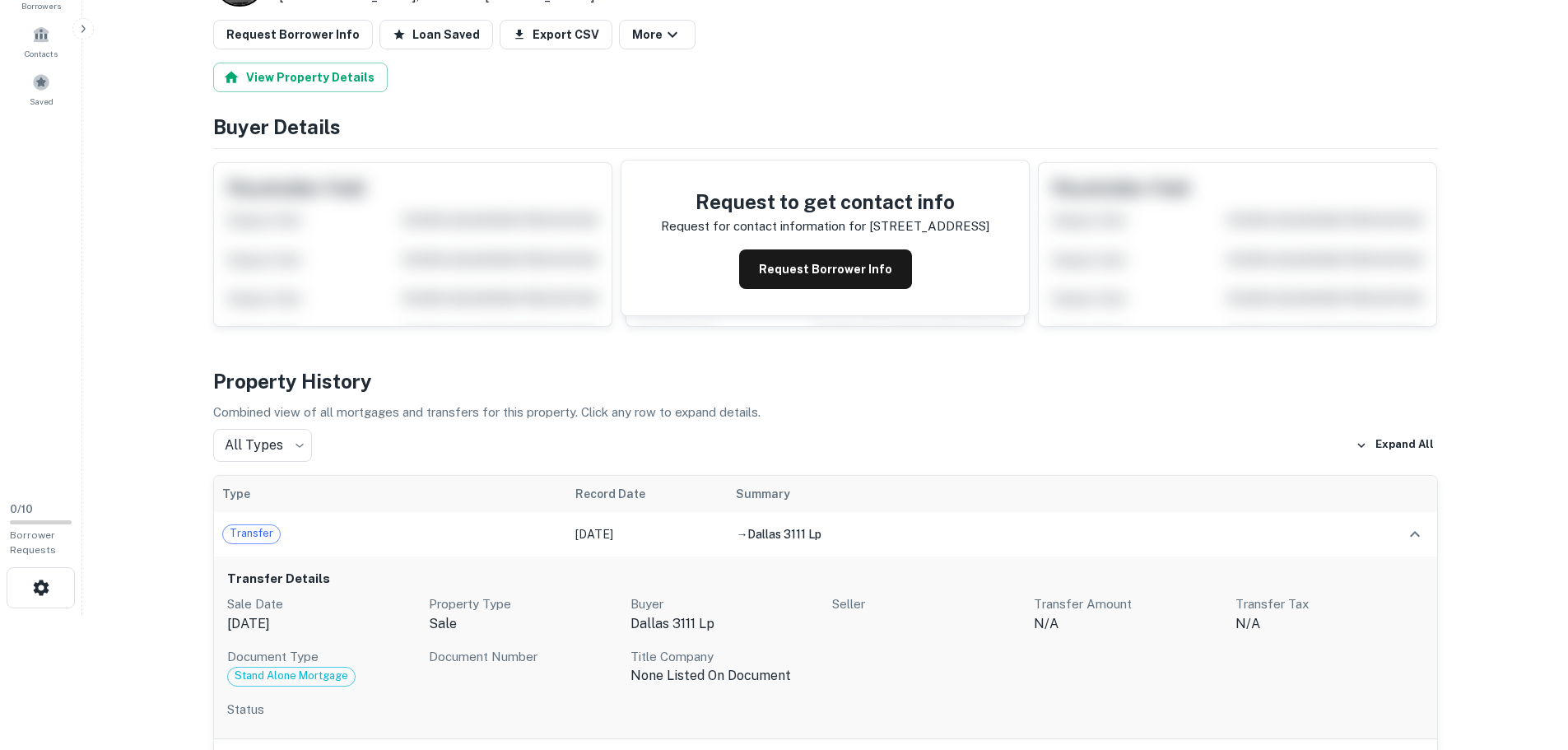
scroll to position [0, 0]
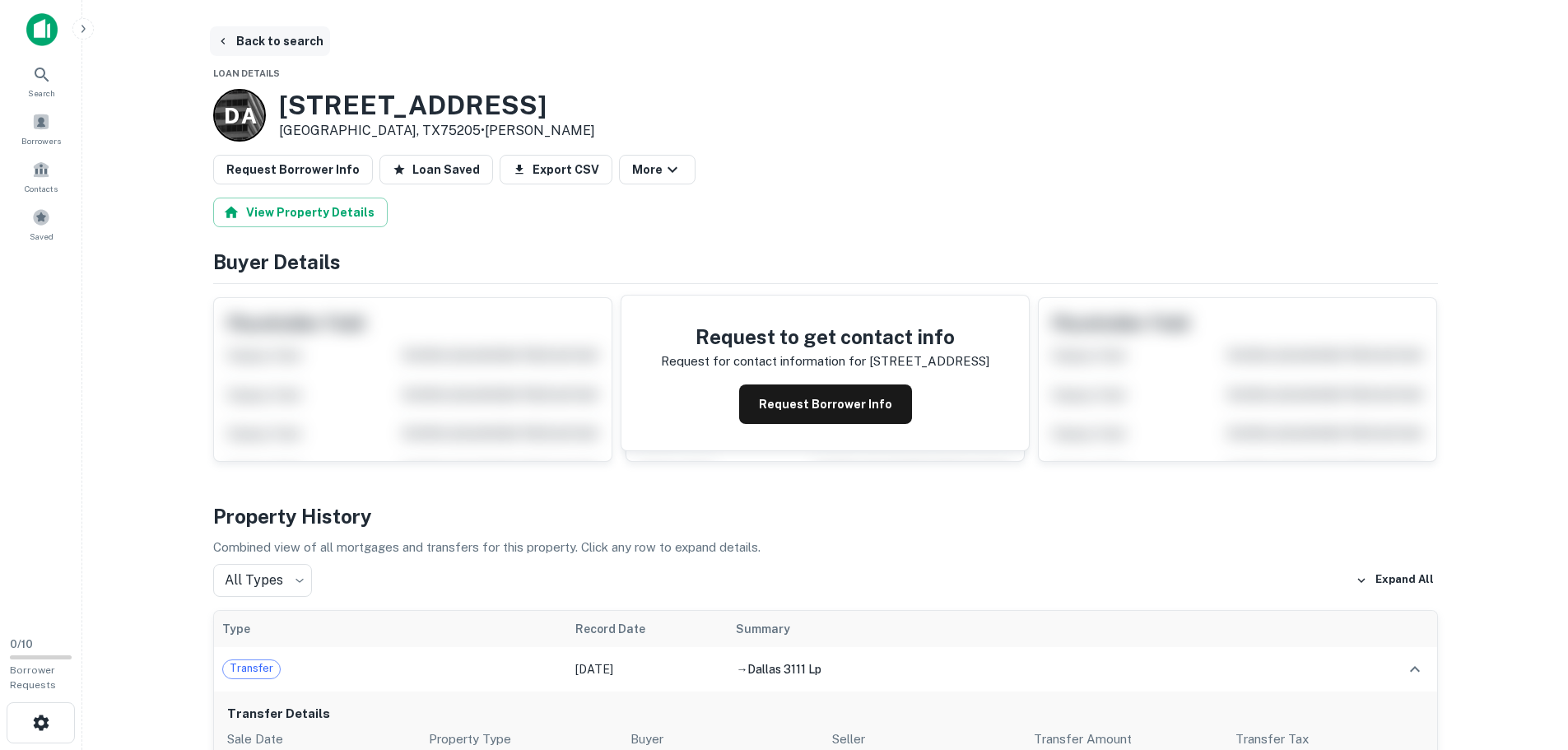
click at [292, 36] on button "Back to search" at bounding box center [269, 41] width 120 height 30
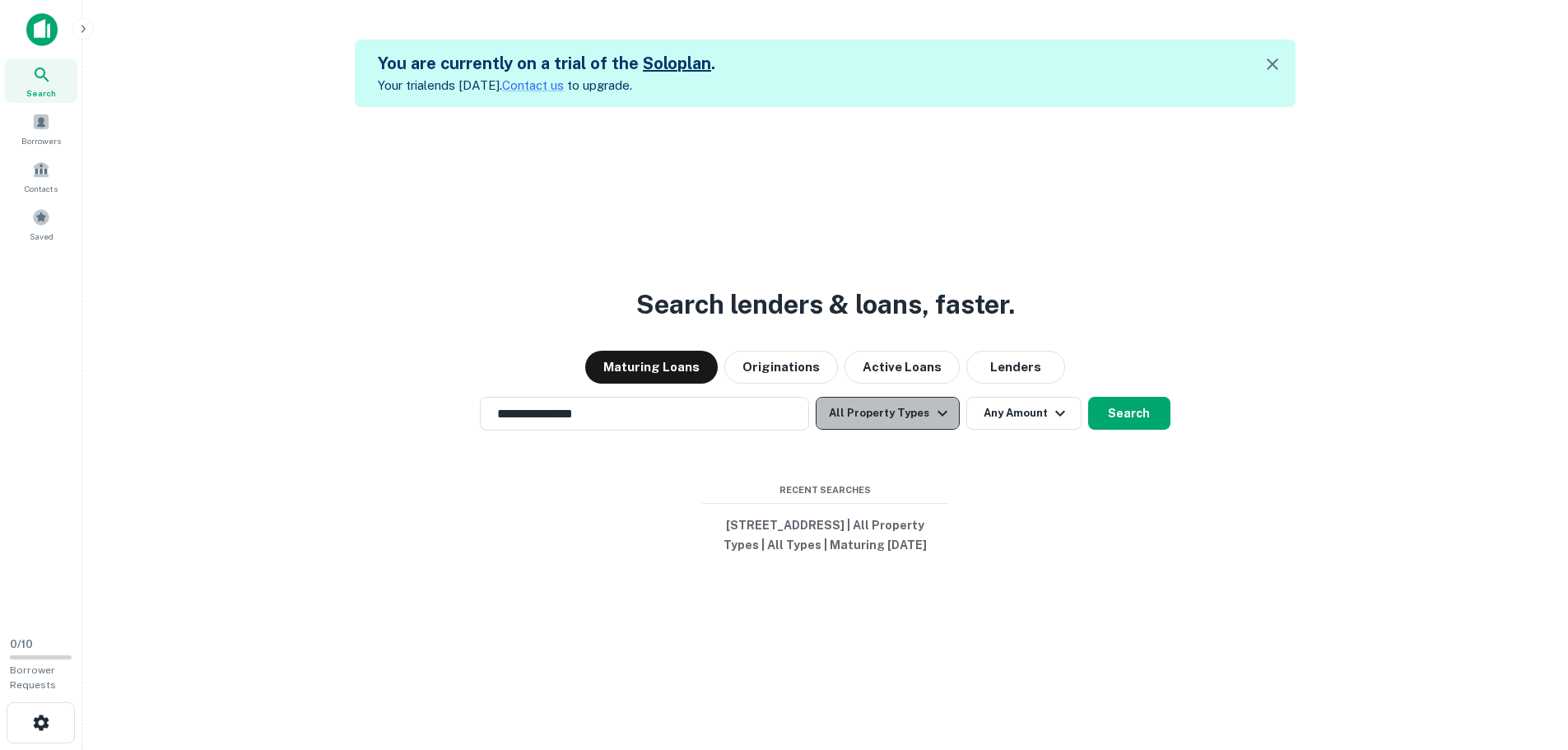
click at [908, 397] on button "All Property Types" at bounding box center [887, 413] width 143 height 33
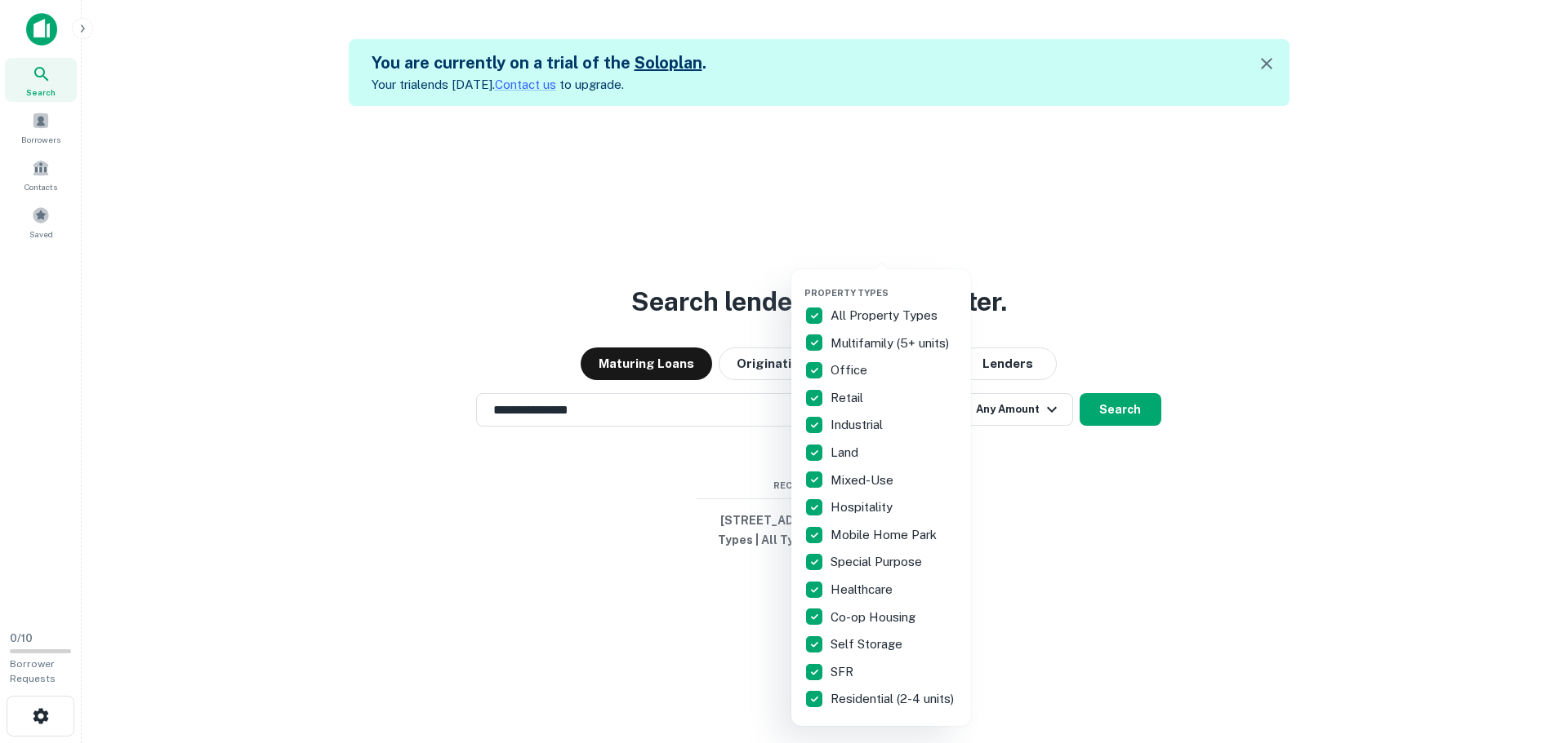
click at [1131, 522] on div at bounding box center [784, 371] width 1568 height 743
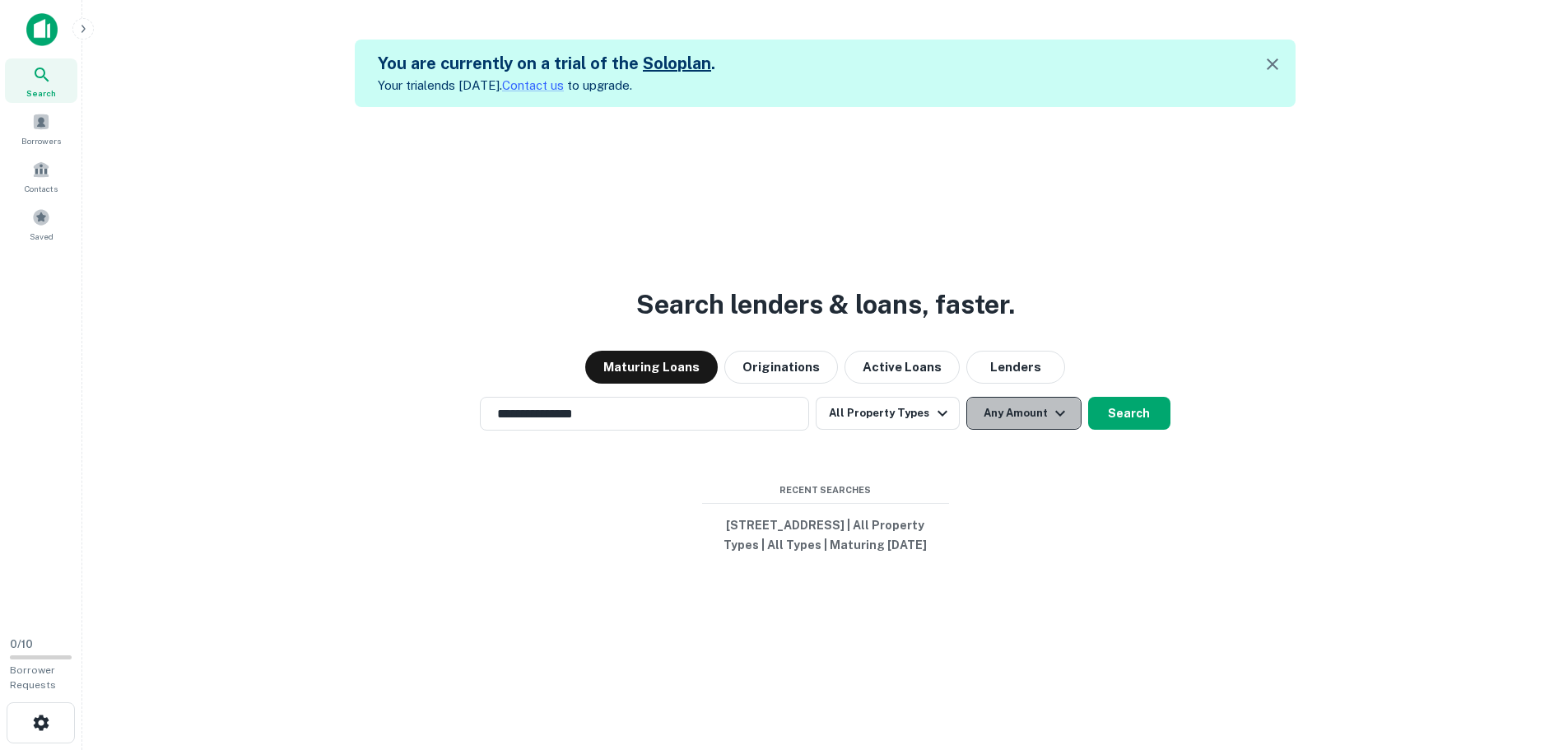
click at [1027, 407] on button "Any Amount" at bounding box center [1025, 413] width 115 height 33
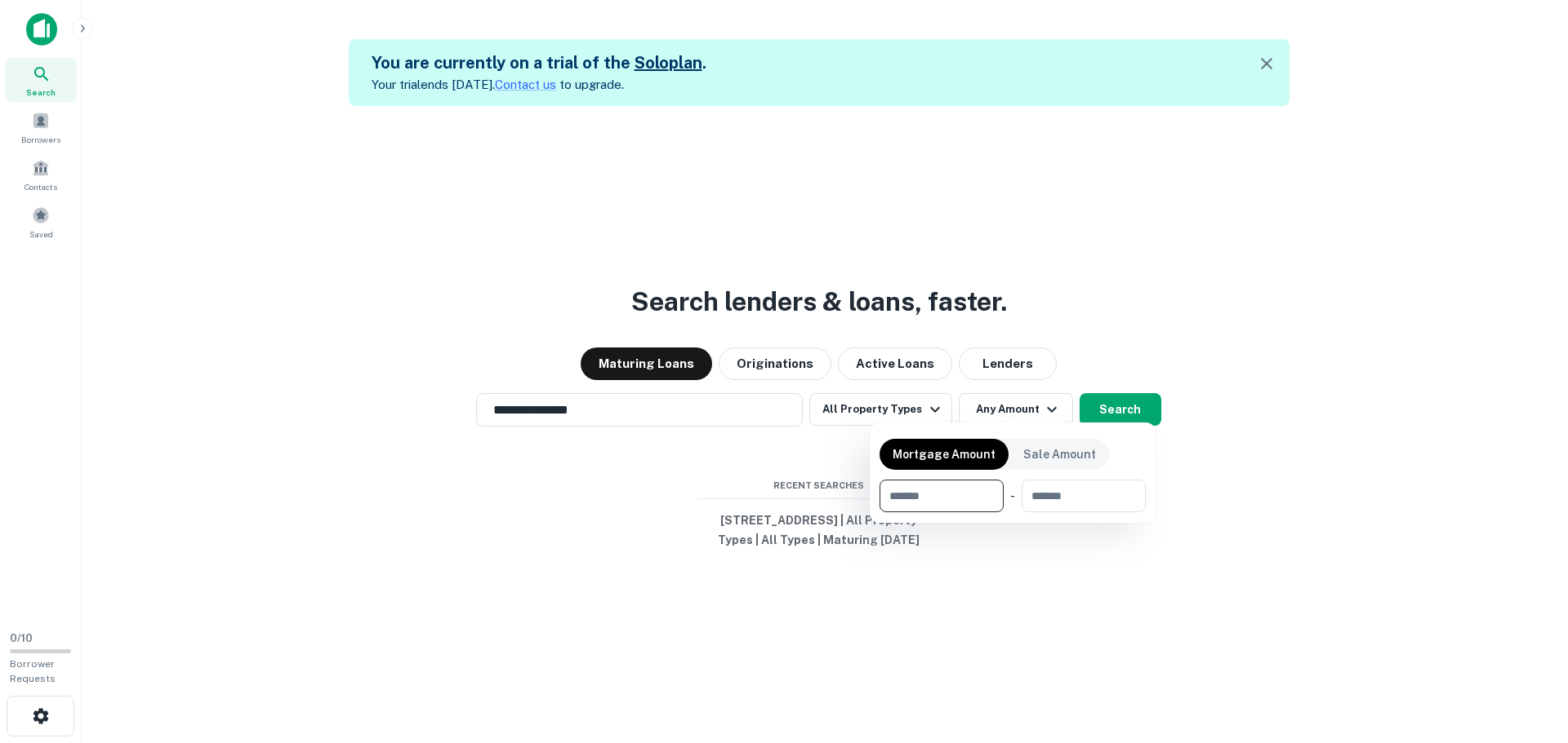
click at [527, 431] on div at bounding box center [784, 371] width 1568 height 743
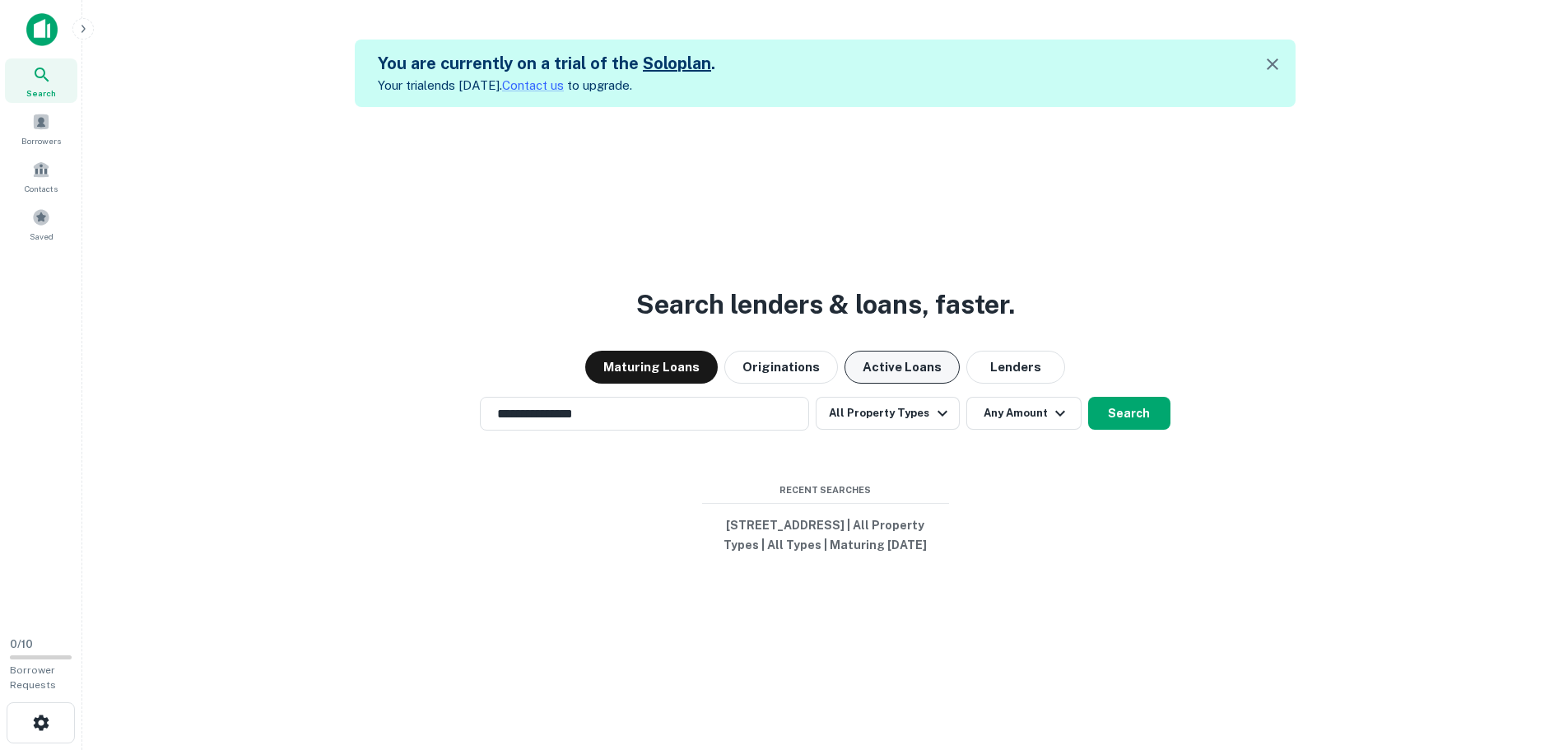
click at [878, 351] on button "Active Loans" at bounding box center [902, 367] width 115 height 33
click at [612, 404] on input "**********" at bounding box center [633, 414] width 290 height 19
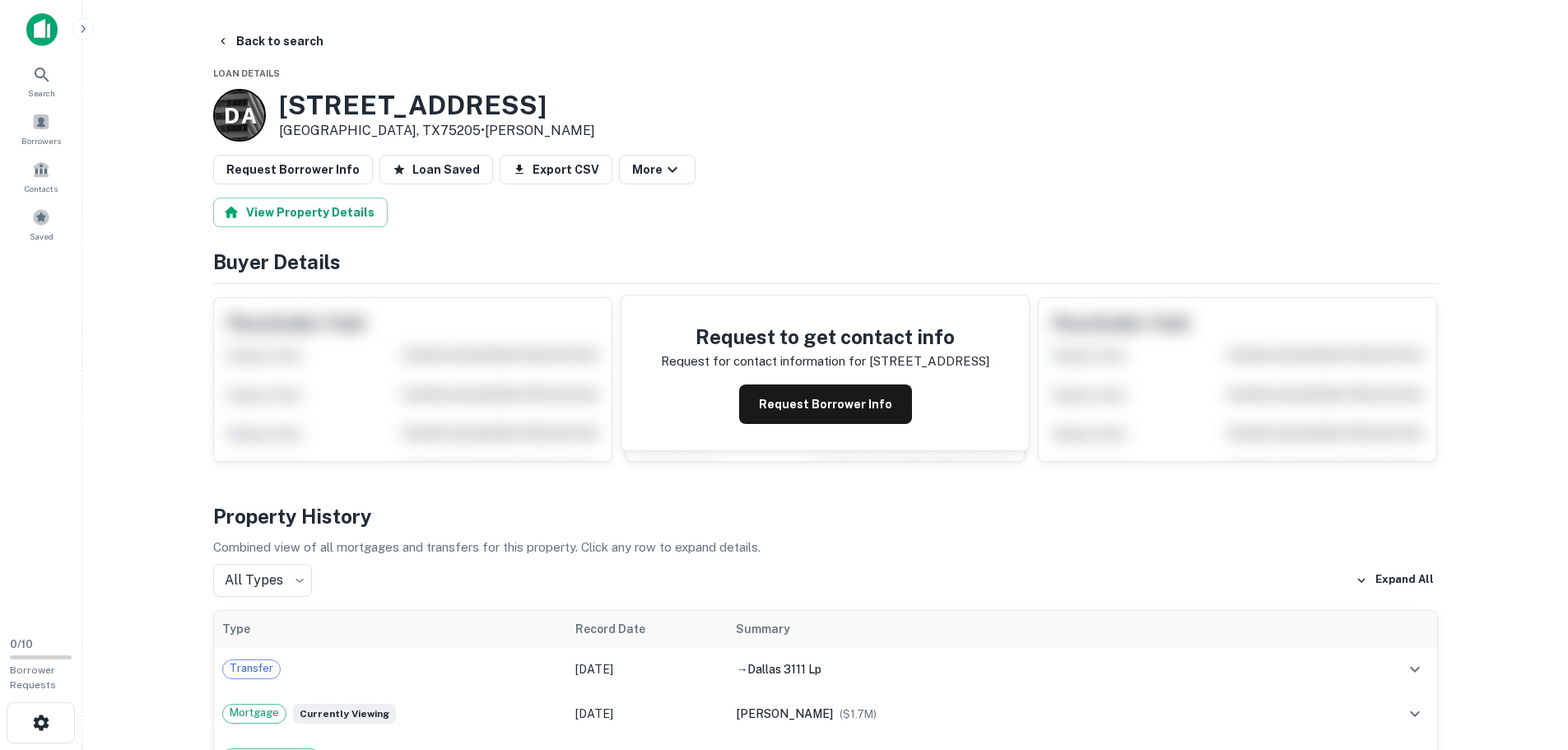
scroll to position [164, 0]
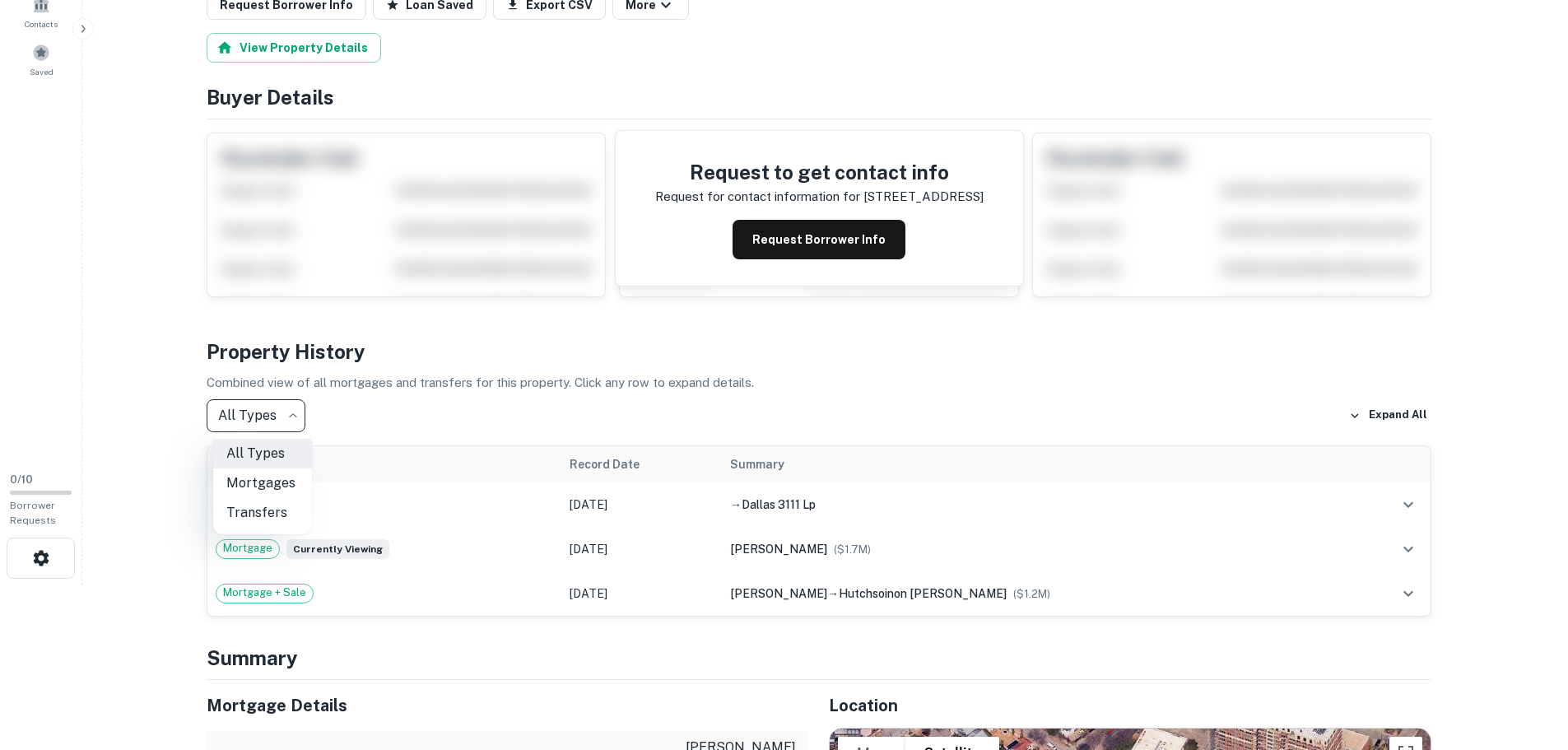
click at [291, 418] on body "Search Borrowers Contacts Saved 0 / 10 Borrower Requests Back to search Loan De…" at bounding box center [784, 210] width 1568 height 750
click at [291, 418] on div at bounding box center [791, 375] width 1581 height 750
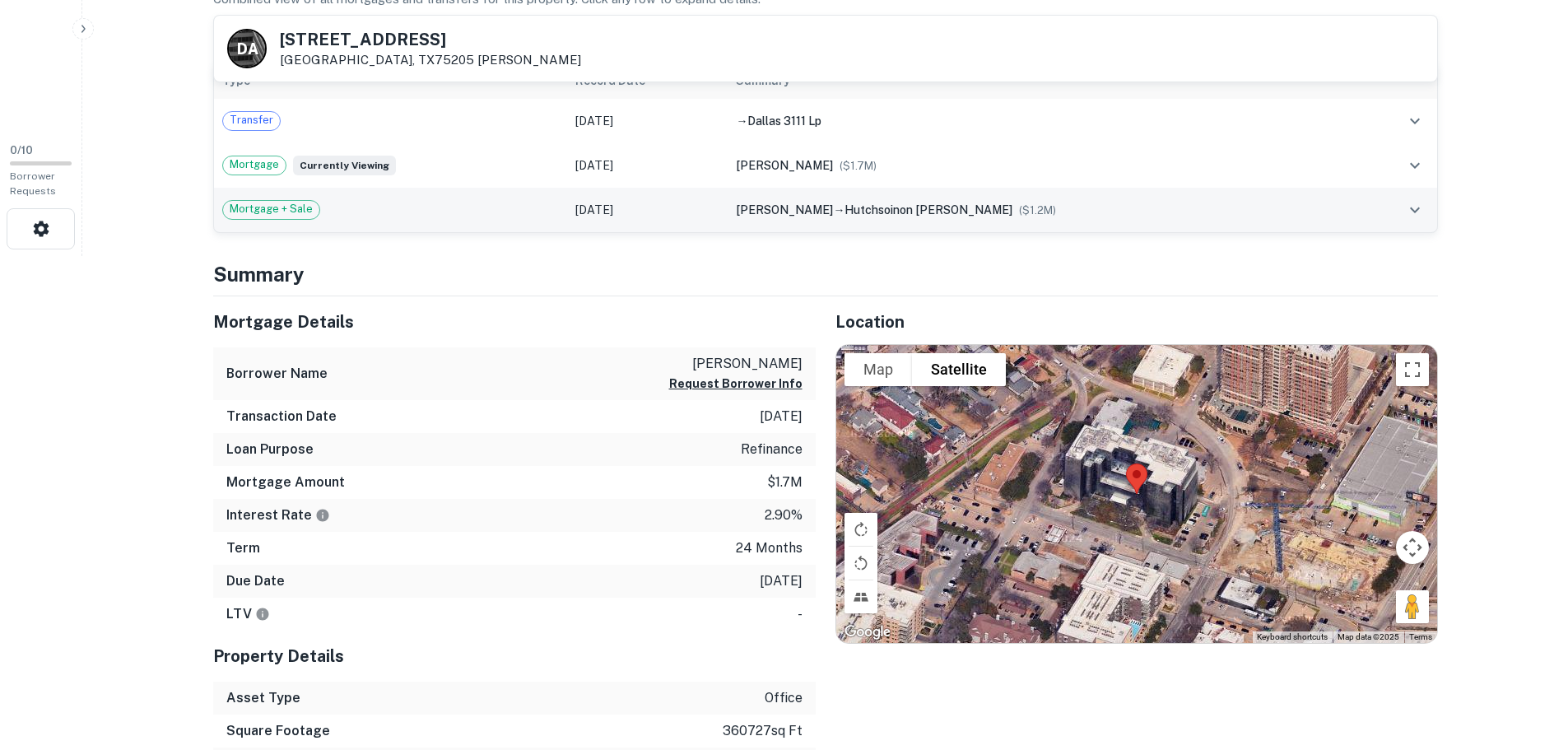
scroll to position [0, 0]
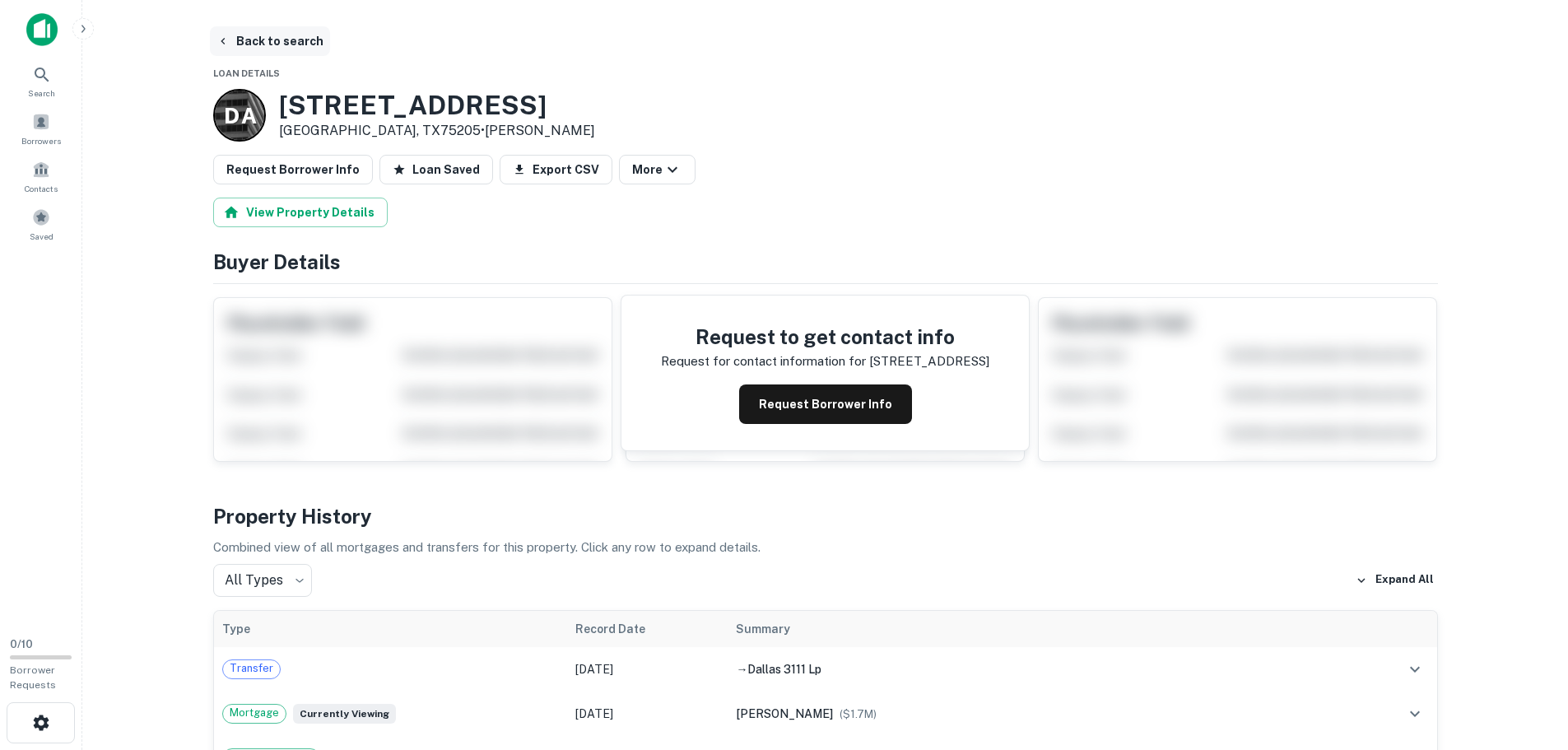
click at [259, 47] on button "Back to search" at bounding box center [269, 41] width 120 height 30
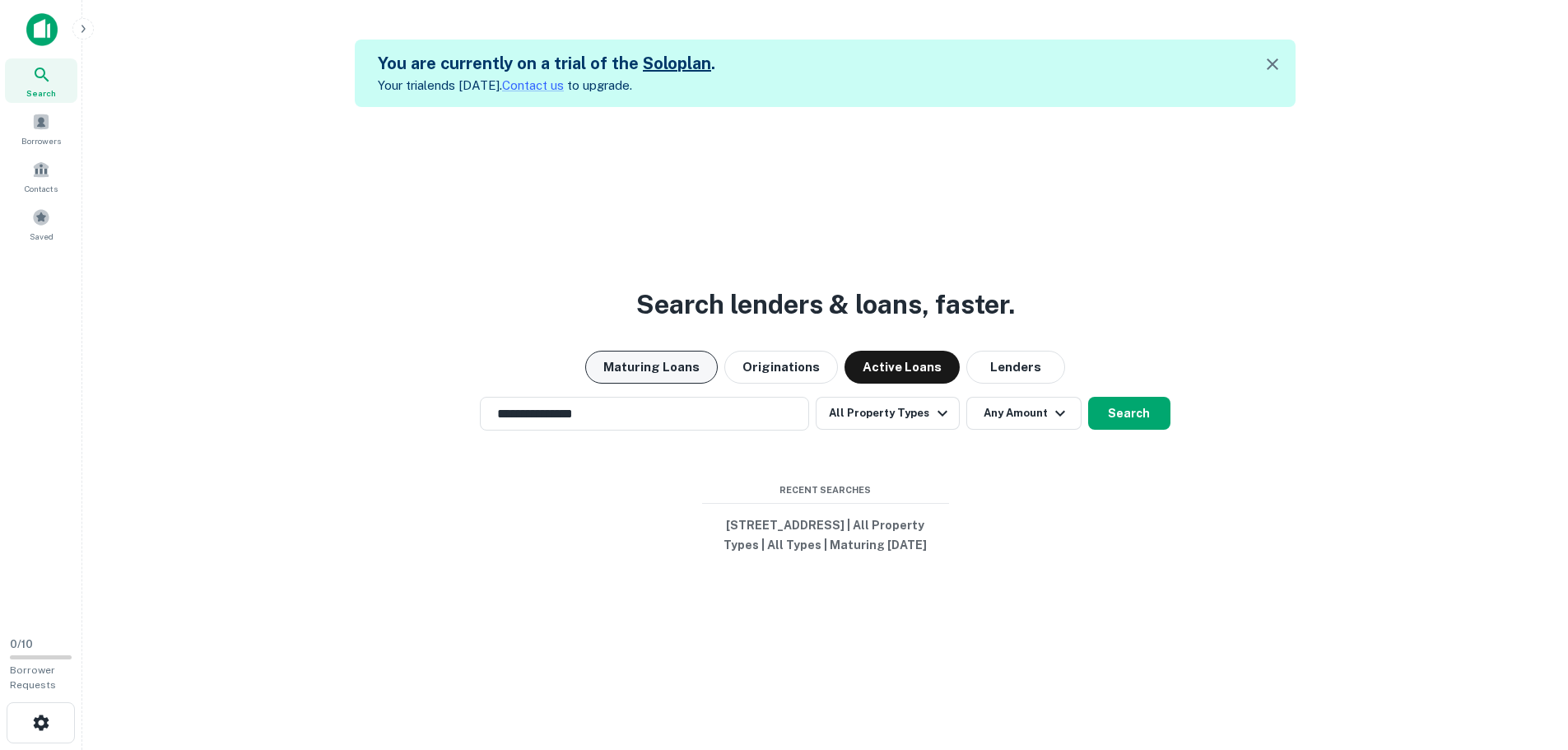
click at [677, 360] on button "Maturing Loans" at bounding box center [651, 367] width 133 height 33
click at [1126, 414] on button "Search" at bounding box center [1130, 413] width 83 height 33
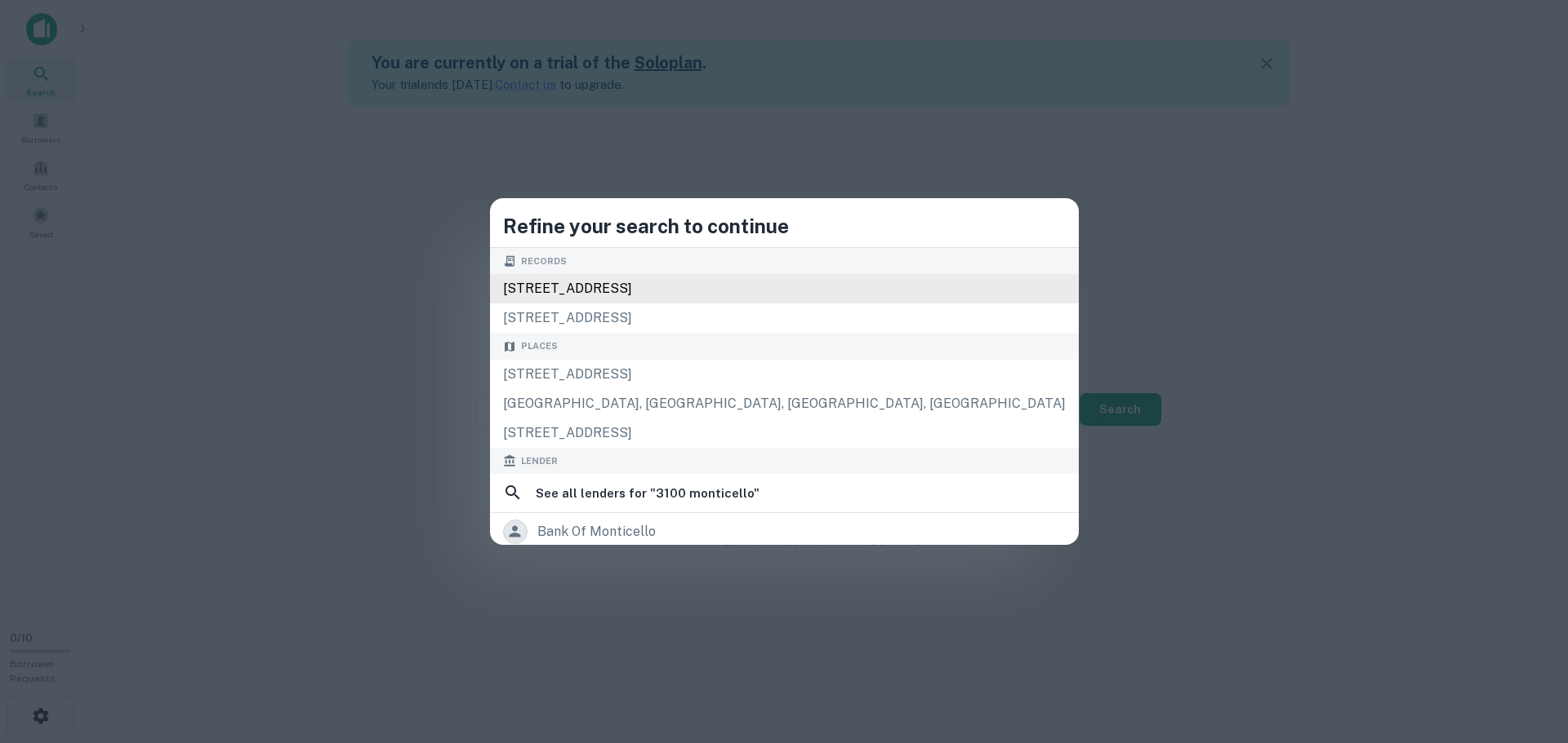
click at [800, 289] on div "[STREET_ADDRESS]" at bounding box center [784, 289] width 589 height 29
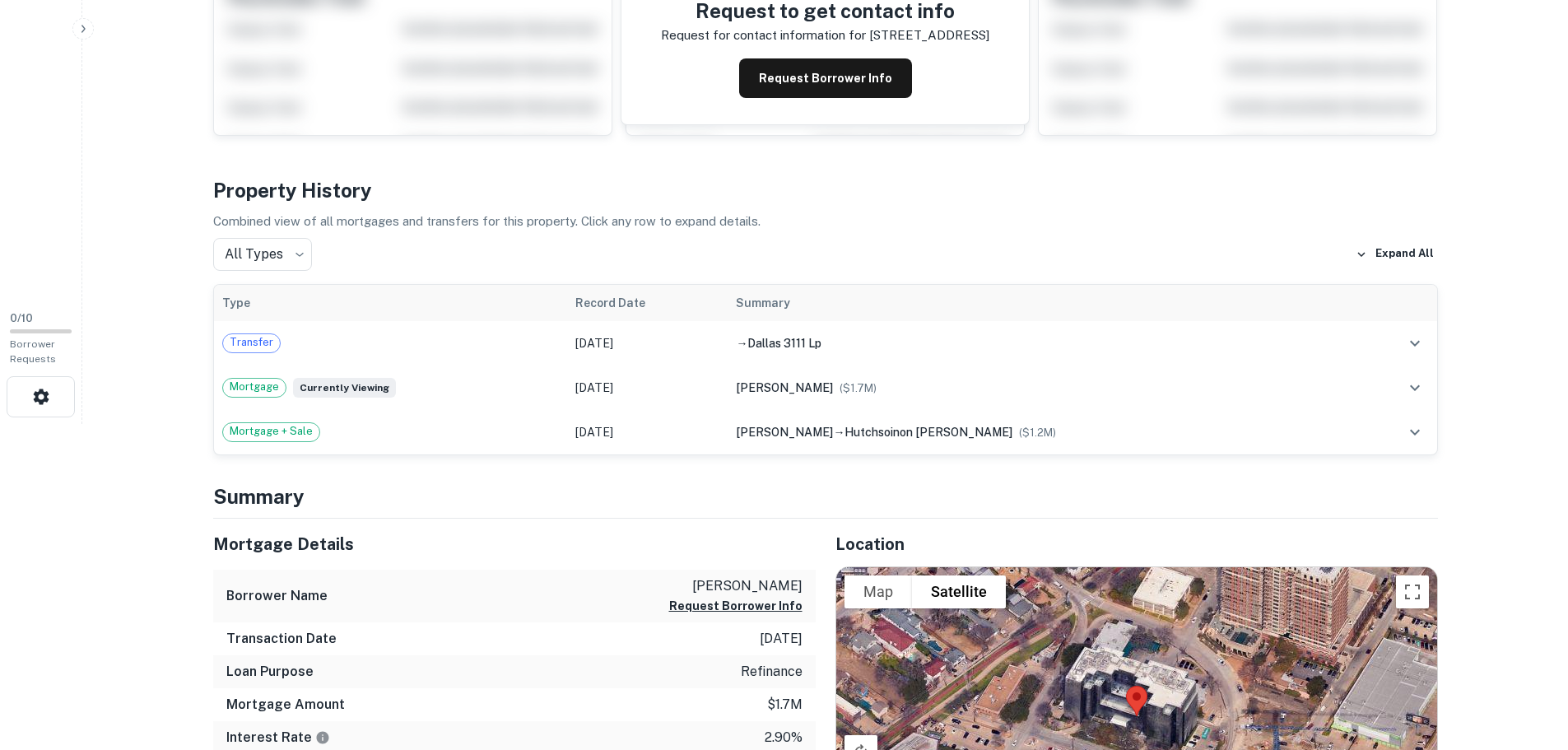
scroll to position [330, 0]
